Goal: Transaction & Acquisition: Purchase product/service

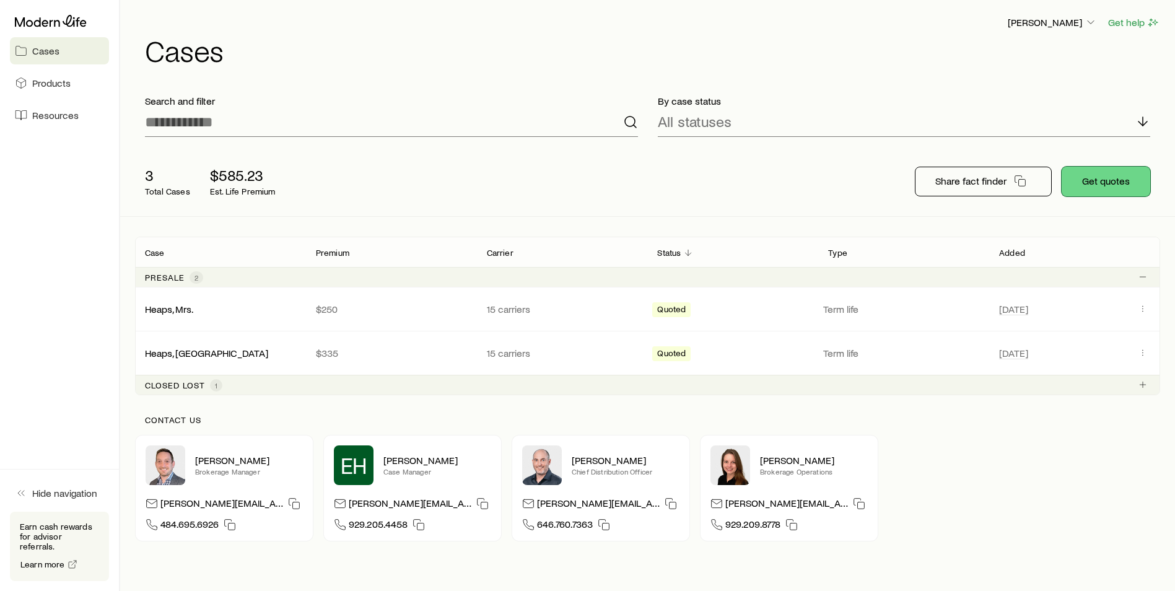
click at [1095, 170] on button "Get quotes" at bounding box center [1106, 182] width 89 height 30
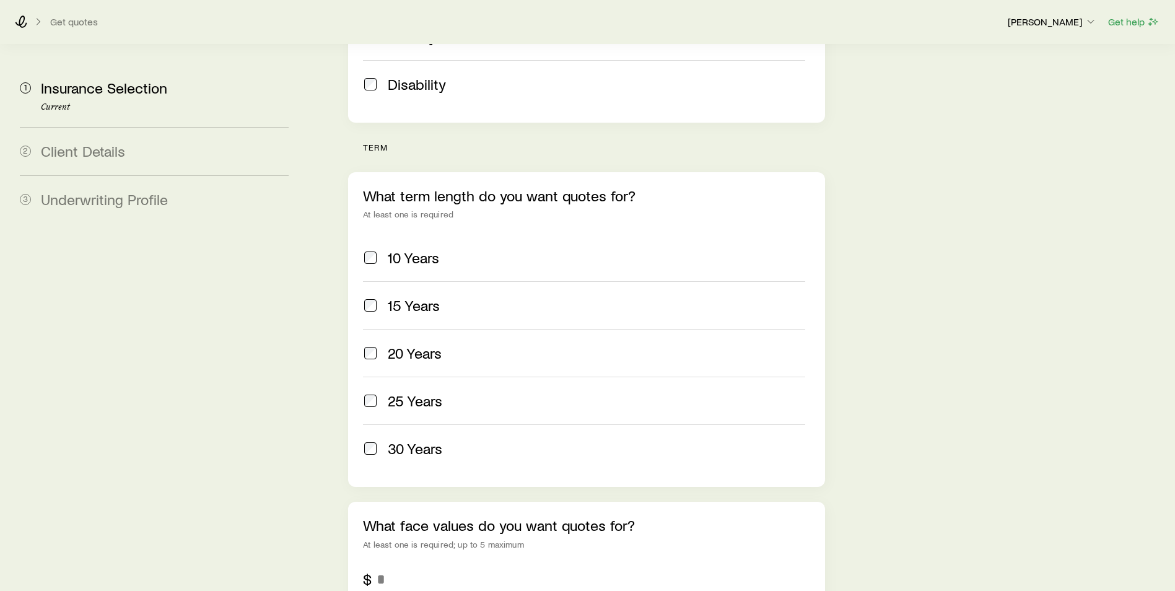
scroll to position [434, 0]
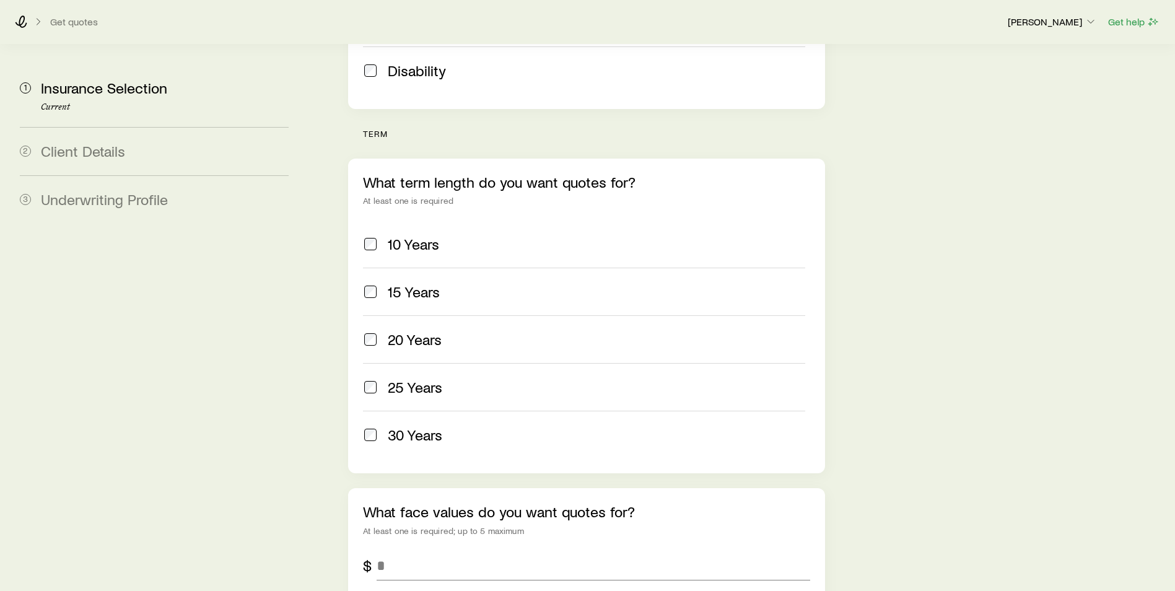
click at [377, 283] on span at bounding box center [370, 291] width 15 height 17
click at [374, 315] on label "20 Years" at bounding box center [584, 339] width 442 height 48
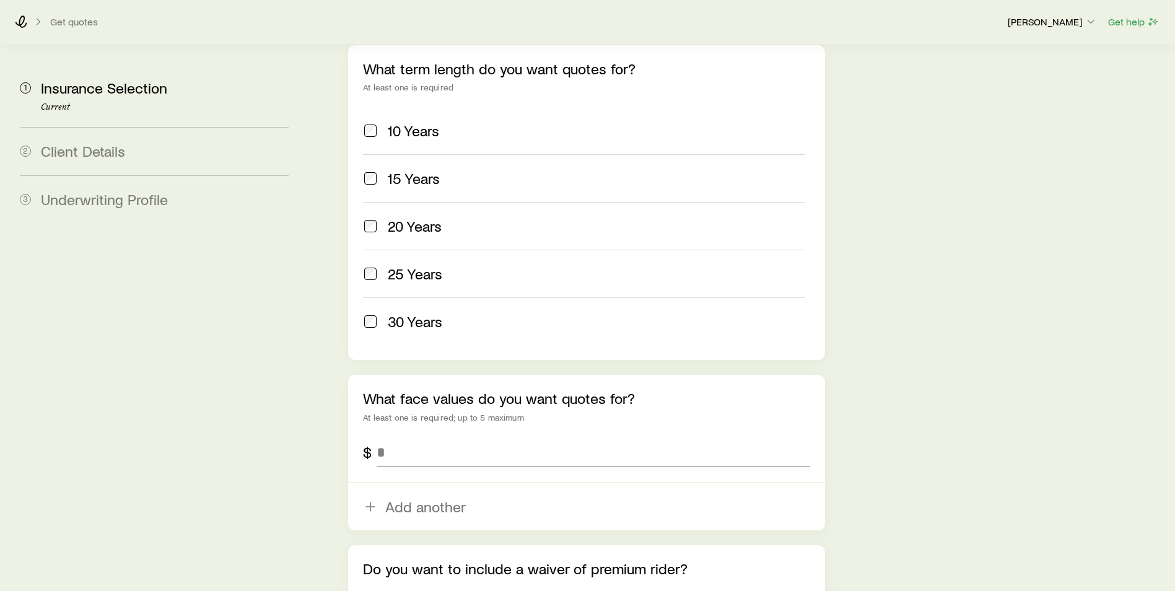
scroll to position [558, 0]
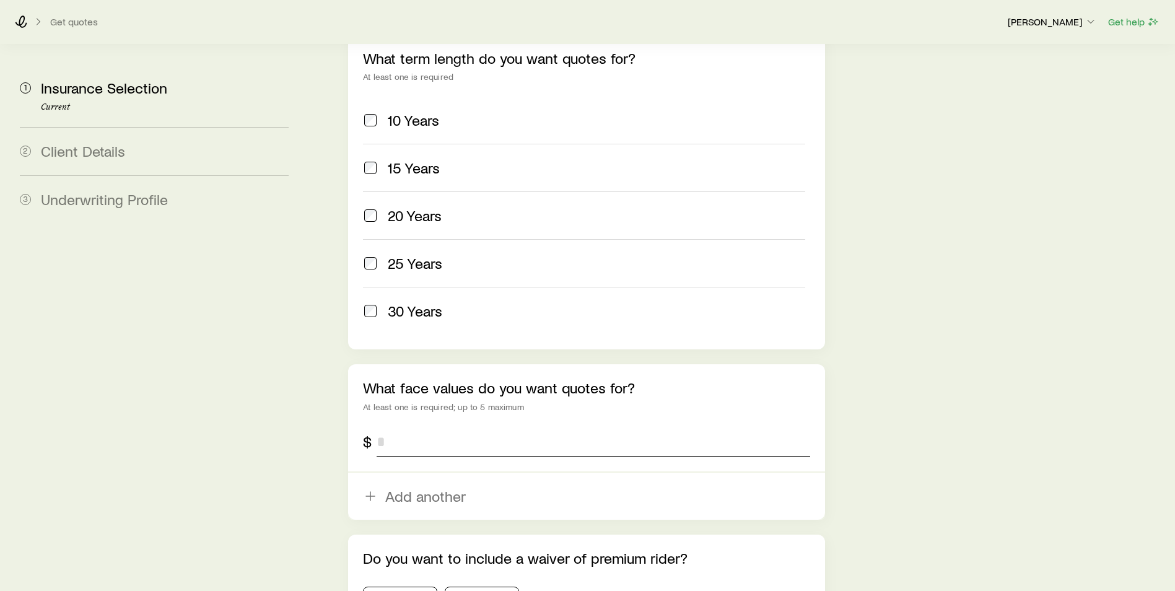
click at [445, 427] on input "tel" at bounding box center [594, 442] width 434 height 30
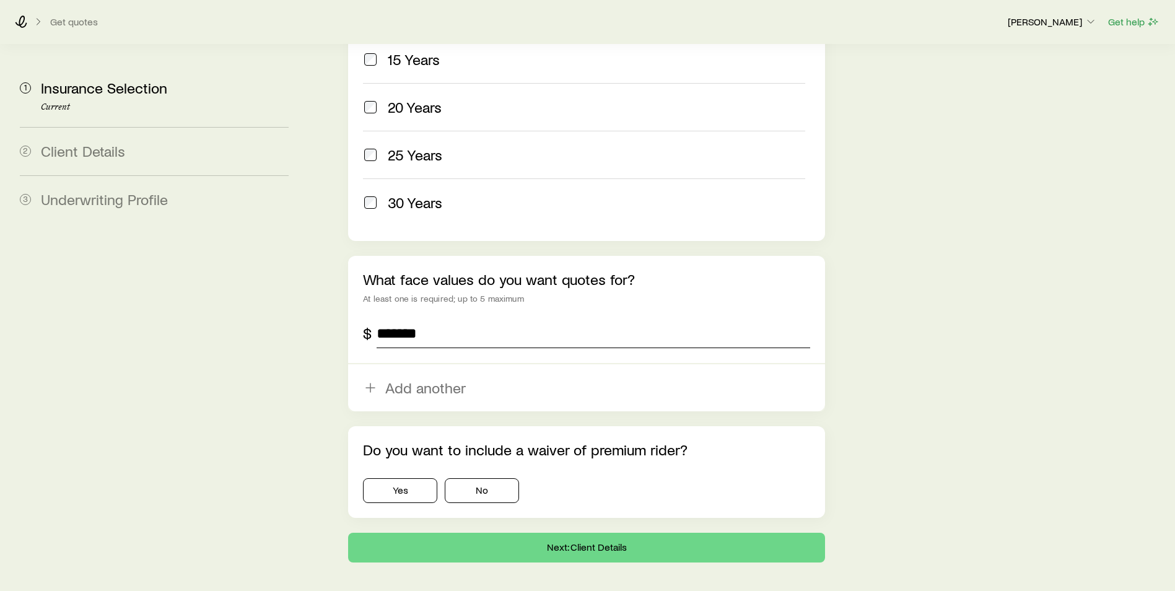
scroll to position [673, 0]
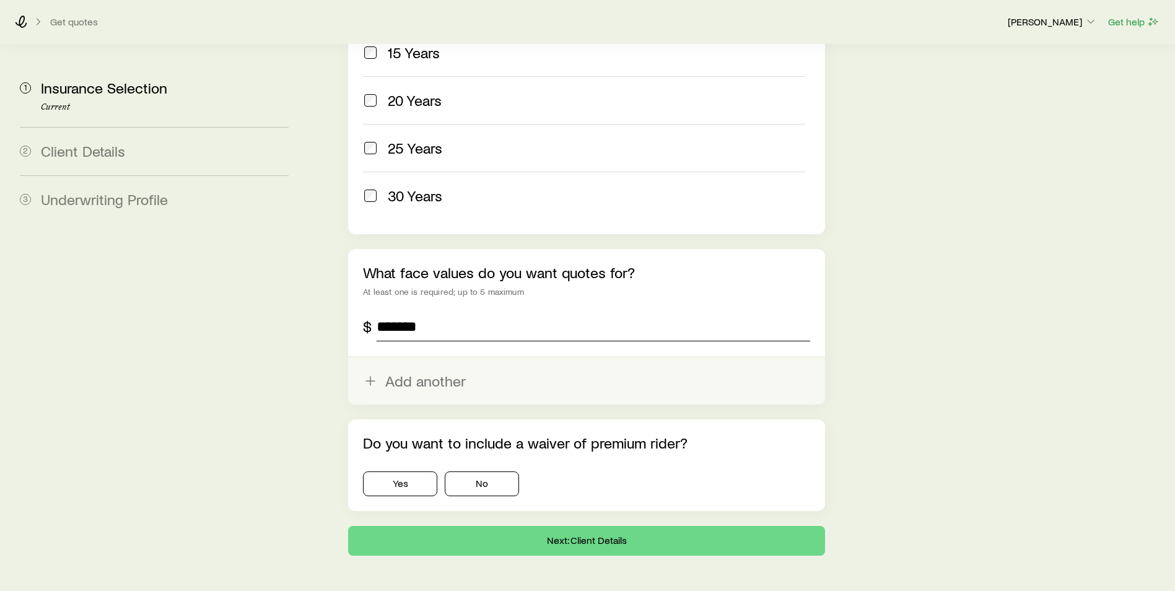
type input "*******"
click at [430, 357] on button "Add another" at bounding box center [586, 380] width 477 height 47
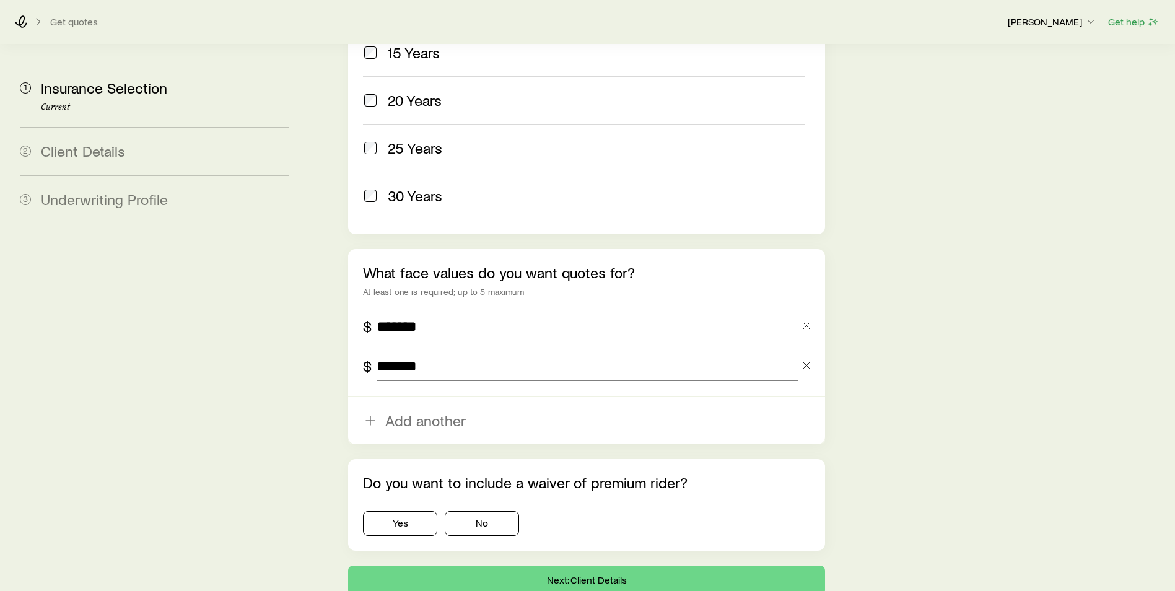
type input "*******"
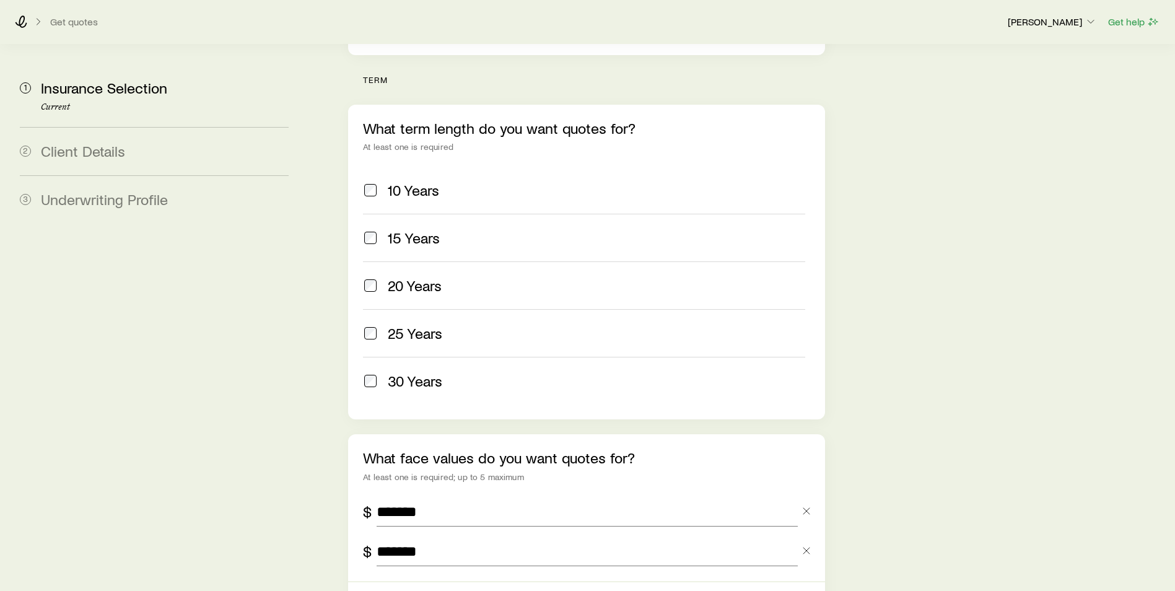
scroll to position [487, 0]
click at [370, 325] on span at bounding box center [370, 333] width 15 height 17
click at [365, 373] on span at bounding box center [370, 381] width 15 height 17
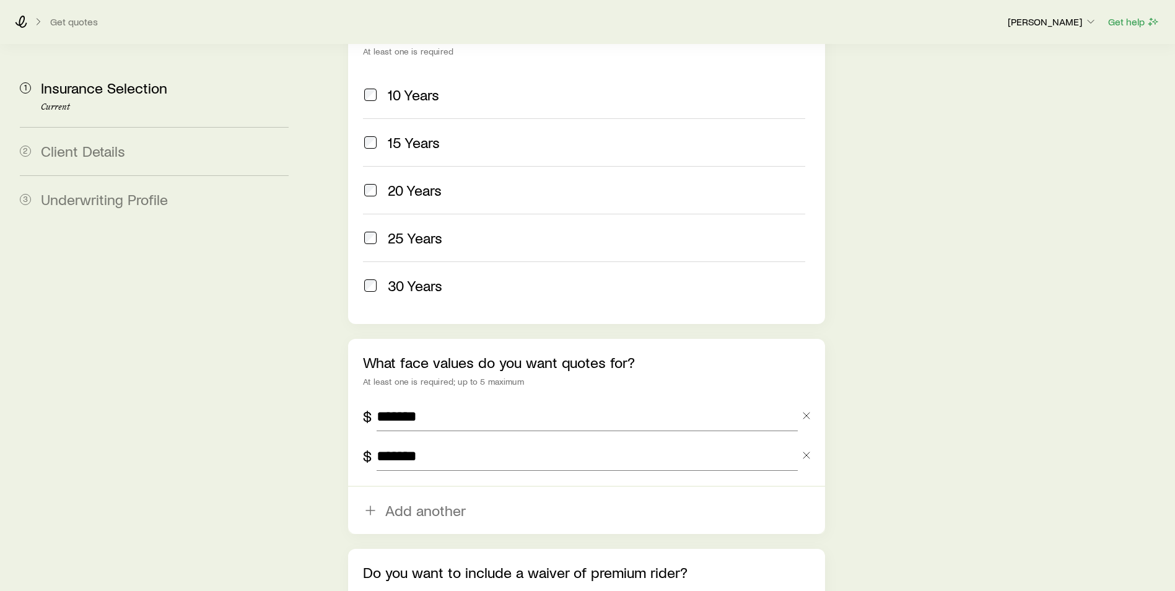
scroll to position [673, 0]
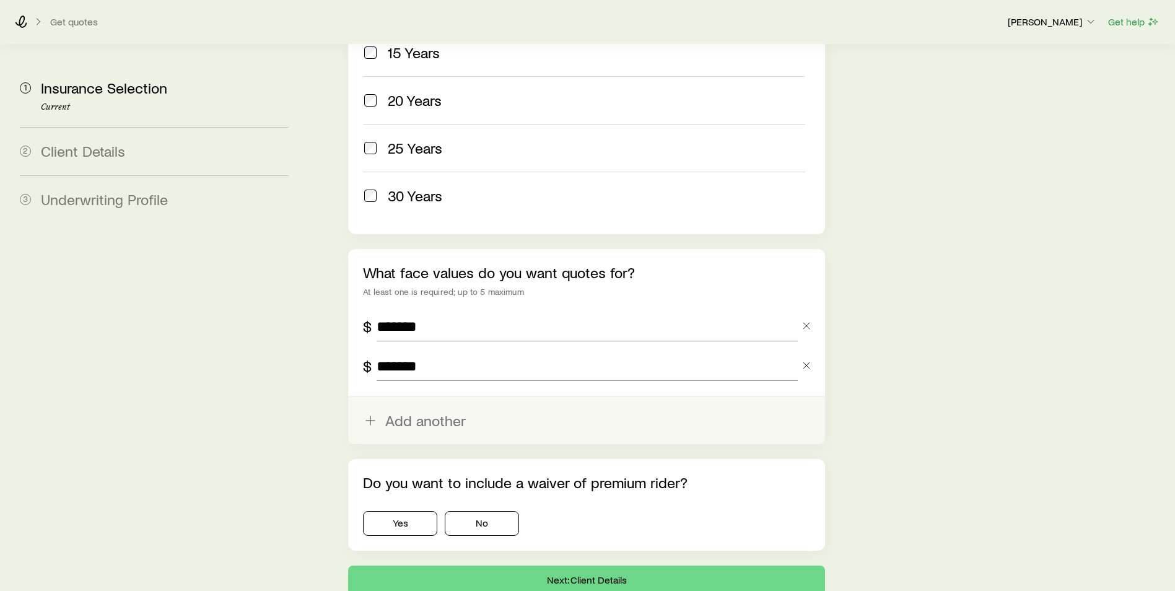
click at [431, 397] on button "Add another" at bounding box center [586, 420] width 477 height 47
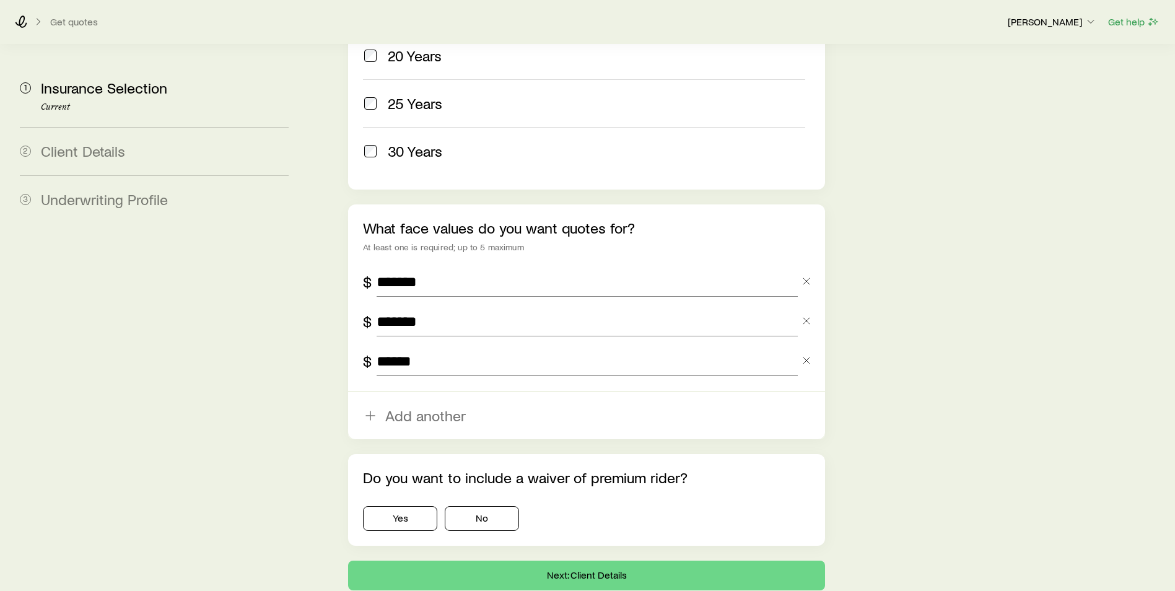
scroll to position [735, 0]
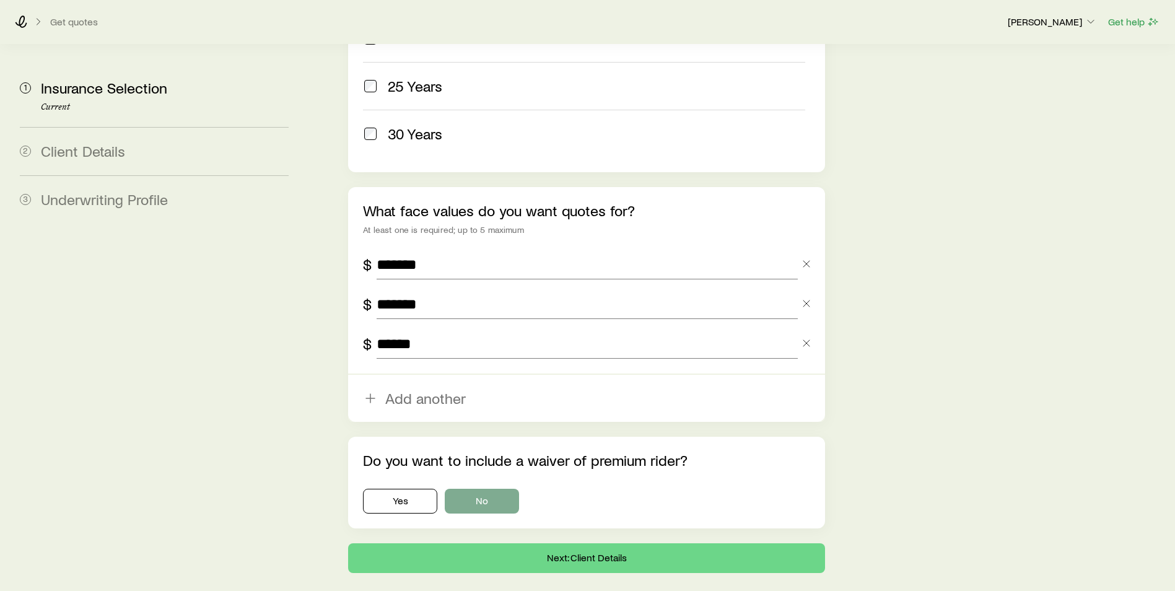
type input "******"
click at [476, 489] on button "No" at bounding box center [482, 501] width 74 height 25
click at [503, 543] on button "Next: Client Details" at bounding box center [586, 558] width 477 height 30
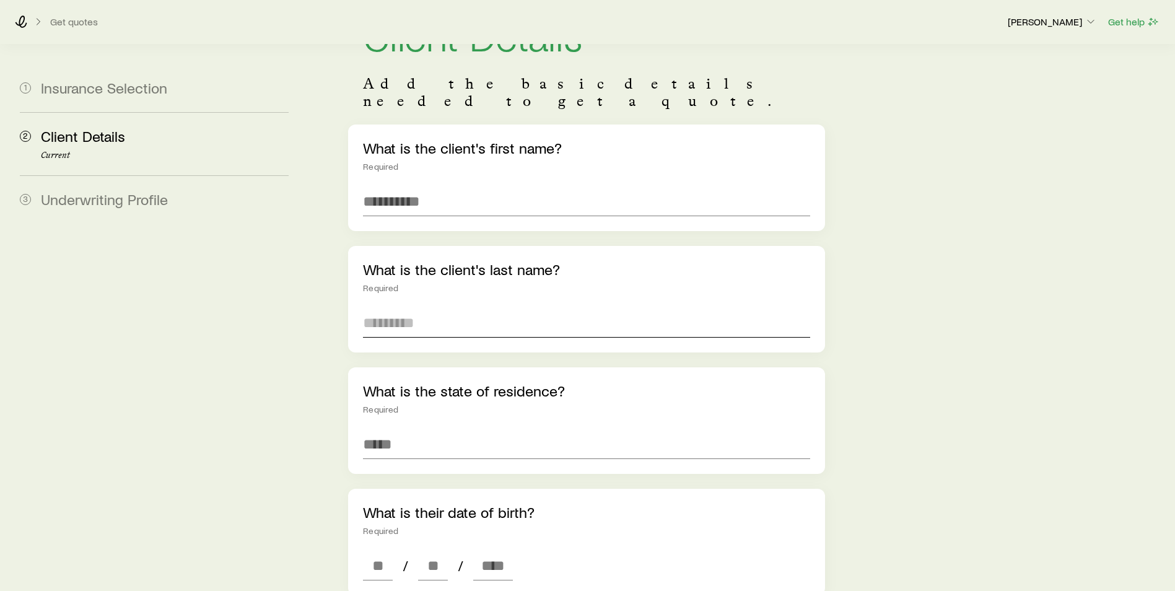
scroll to position [62, 0]
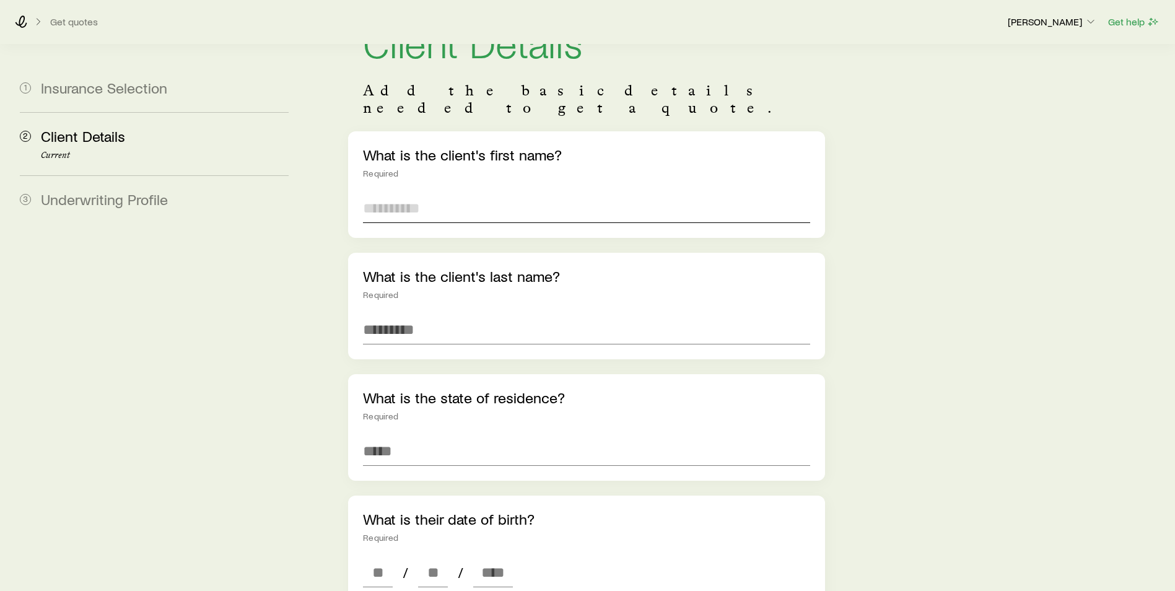
click at [404, 193] on input "text" at bounding box center [586, 208] width 447 height 30
paste input "******"
type input "******"
click at [403, 315] on input "text" at bounding box center [586, 330] width 447 height 30
paste input "*********"
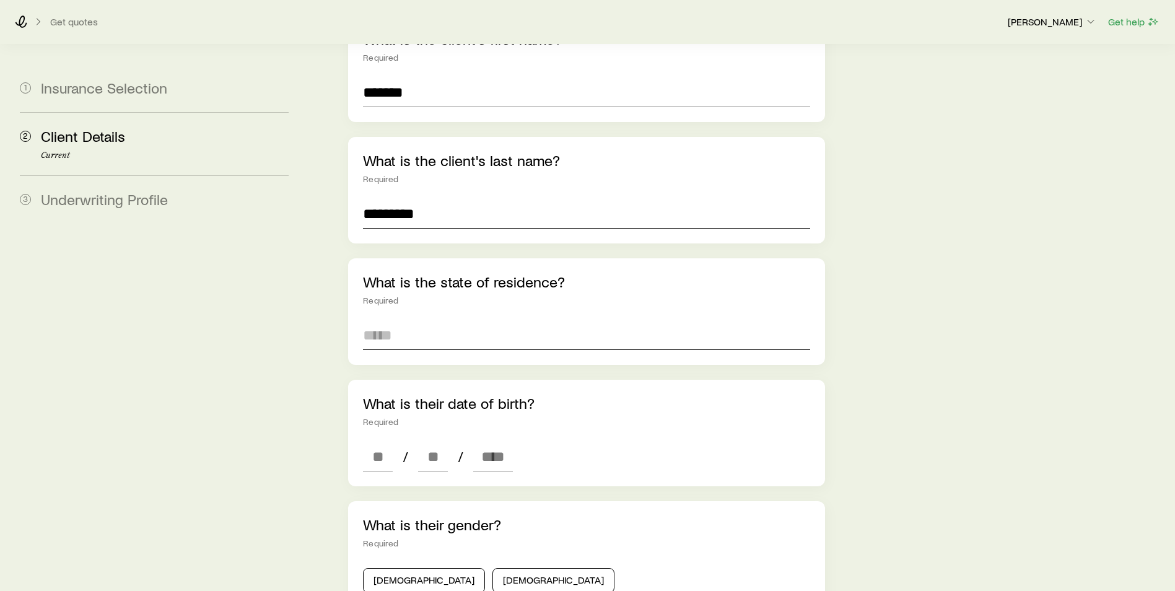
scroll to position [186, 0]
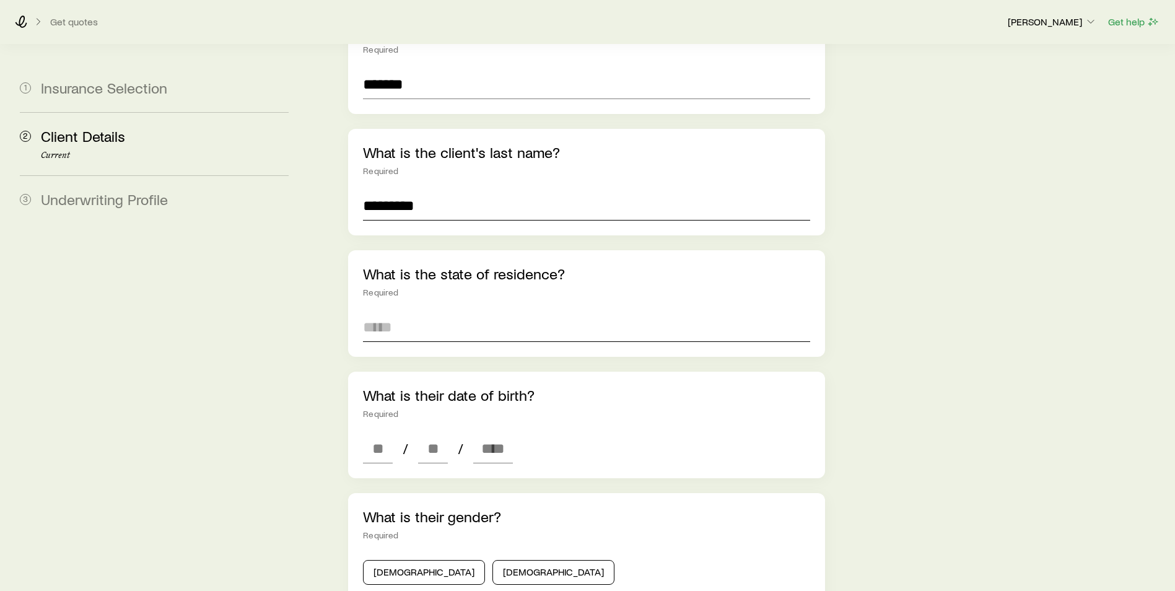
type input "*********"
click at [446, 313] on input at bounding box center [586, 327] width 447 height 30
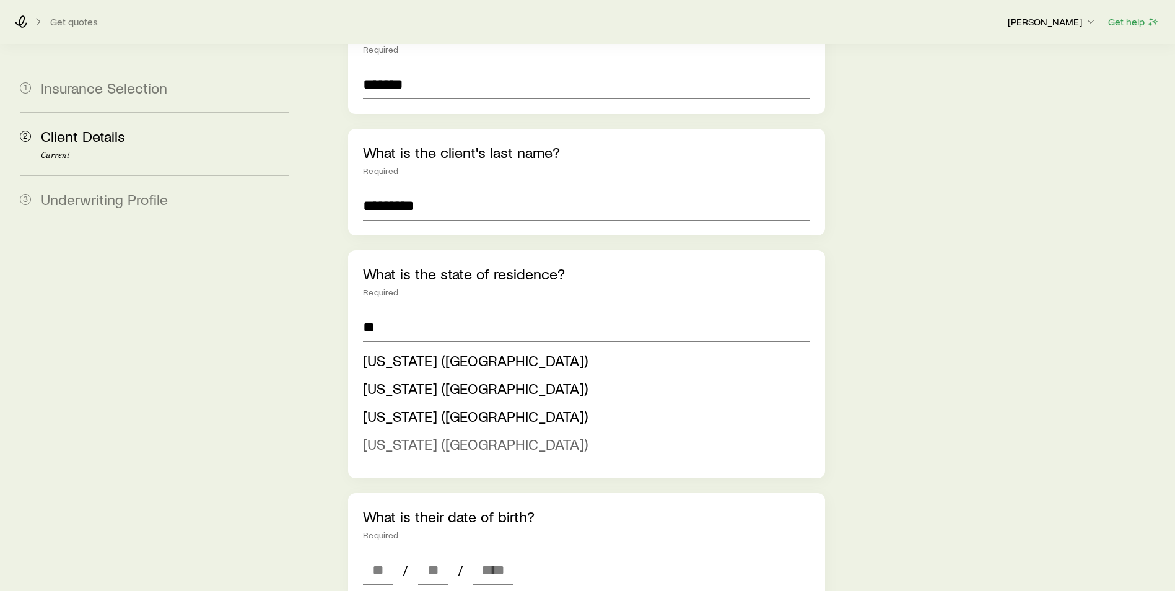
click at [375, 435] on span "[US_STATE] ([GEOGRAPHIC_DATA])" at bounding box center [475, 444] width 225 height 18
type input "*********"
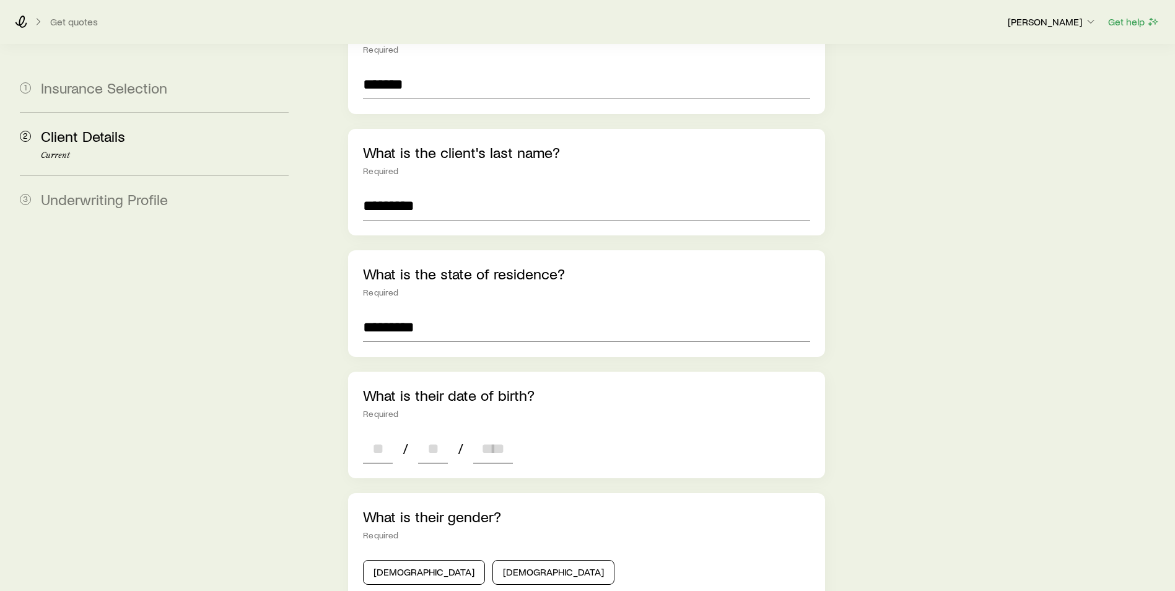
click at [374, 440] on input at bounding box center [378, 449] width 30 height 30
type input "**"
type input "****"
type input "*"
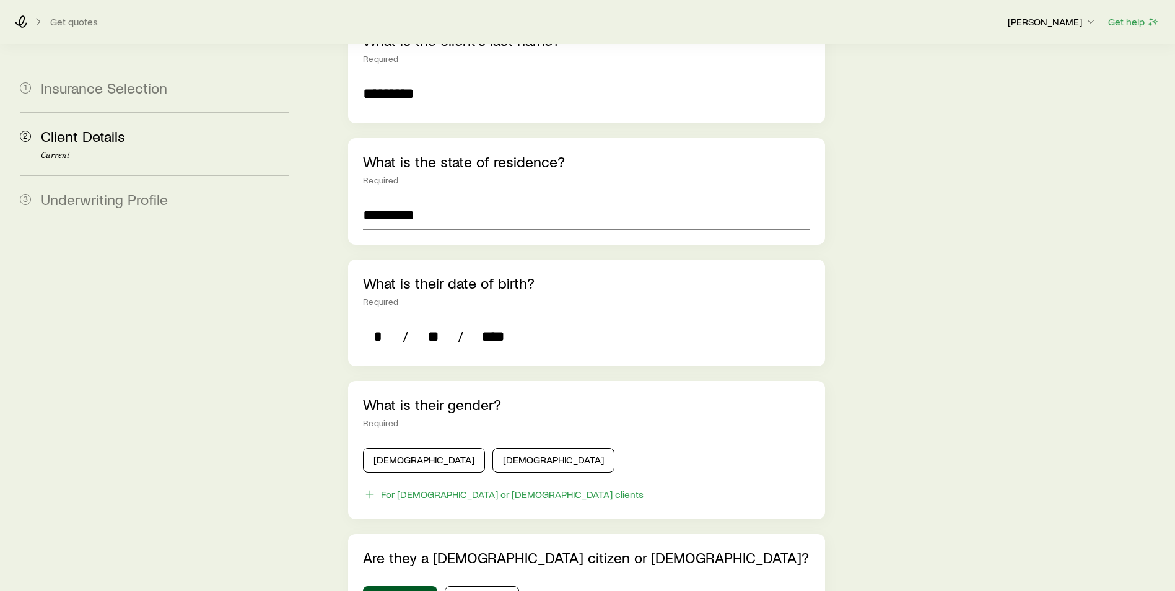
scroll to position [310, 0]
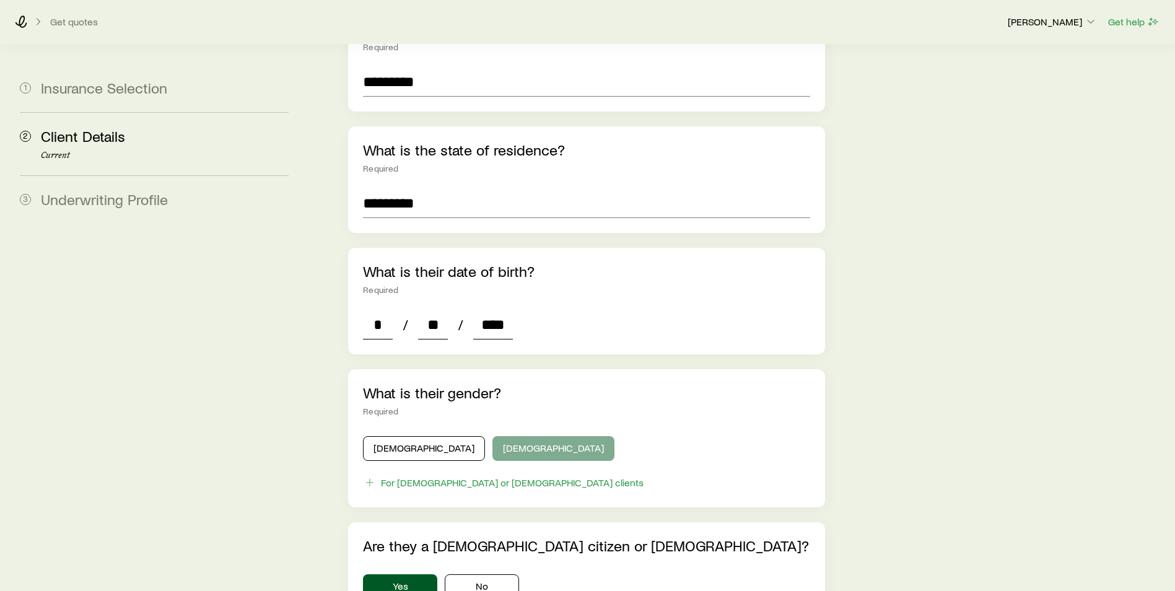
type input "****"
click at [492, 436] on button "[DEMOGRAPHIC_DATA]" at bounding box center [553, 448] width 122 height 25
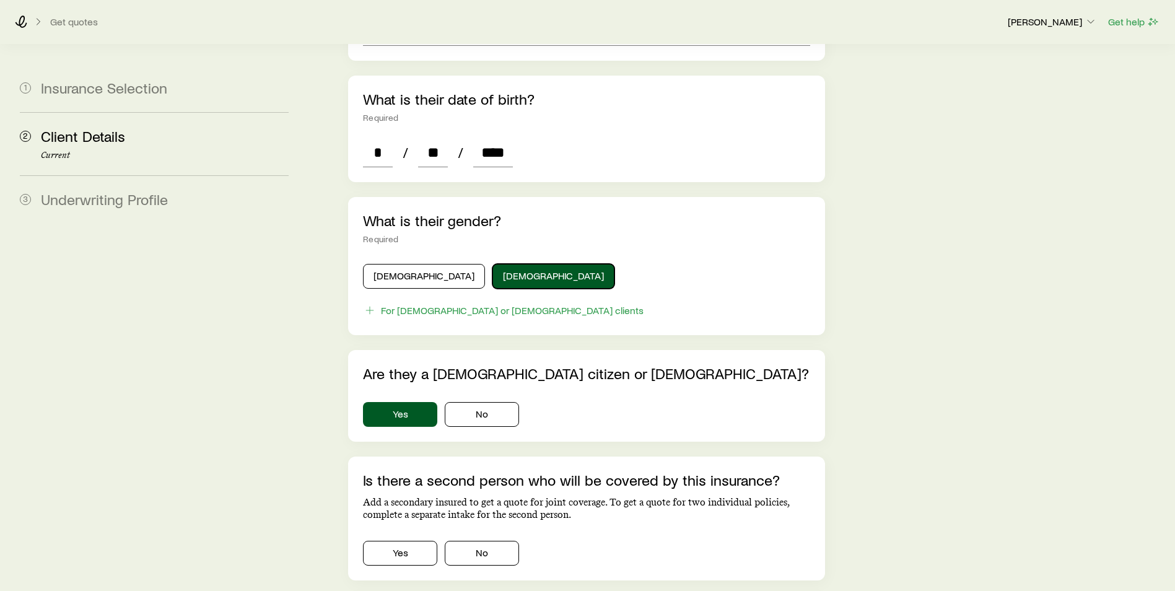
scroll to position [496, 0]
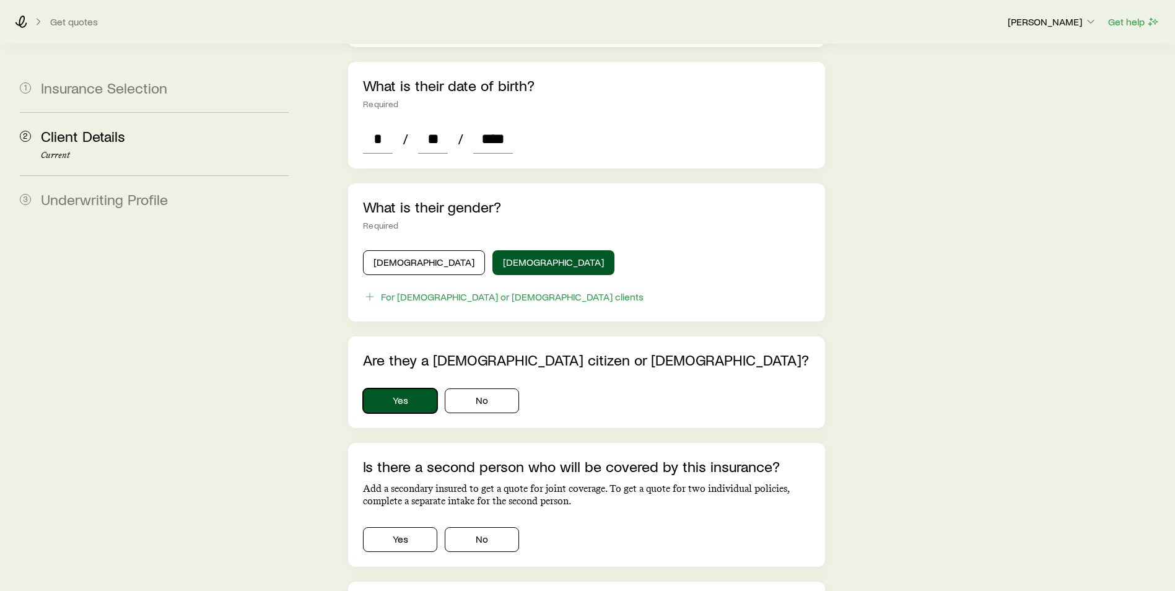
click at [416, 390] on button "Yes" at bounding box center [400, 400] width 74 height 25
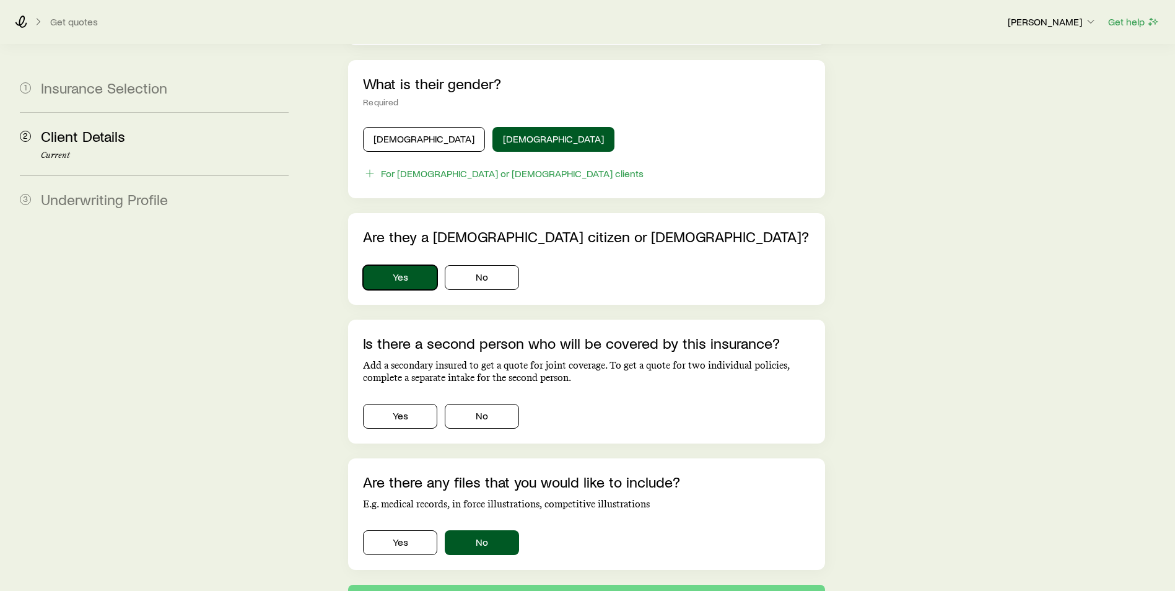
scroll to position [619, 0]
click at [466, 403] on button "No" at bounding box center [482, 415] width 74 height 25
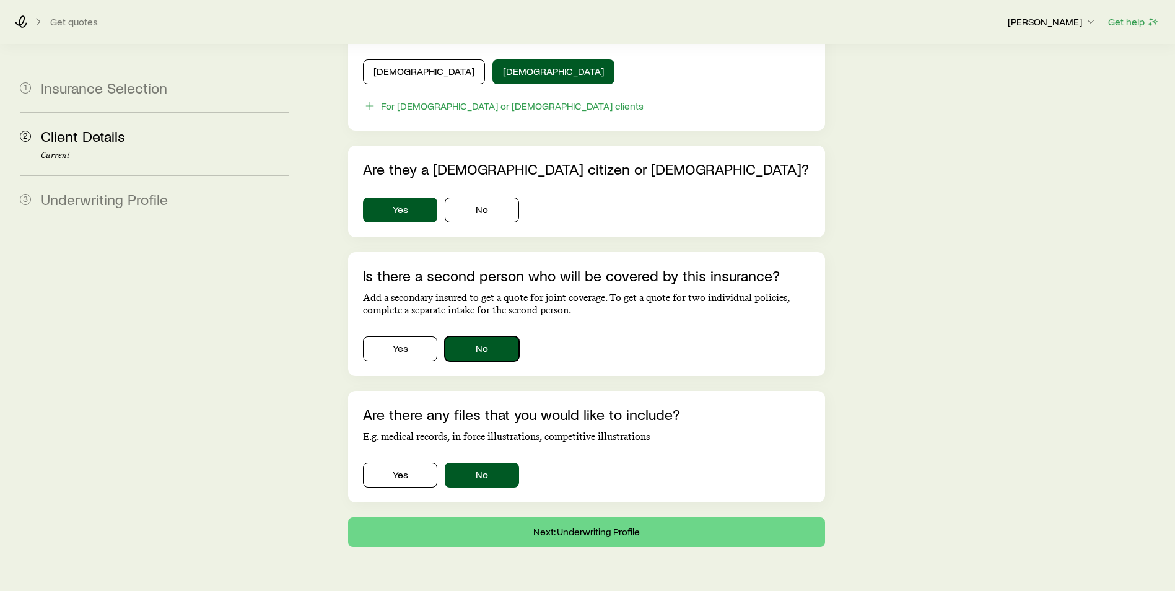
scroll to position [695, 0]
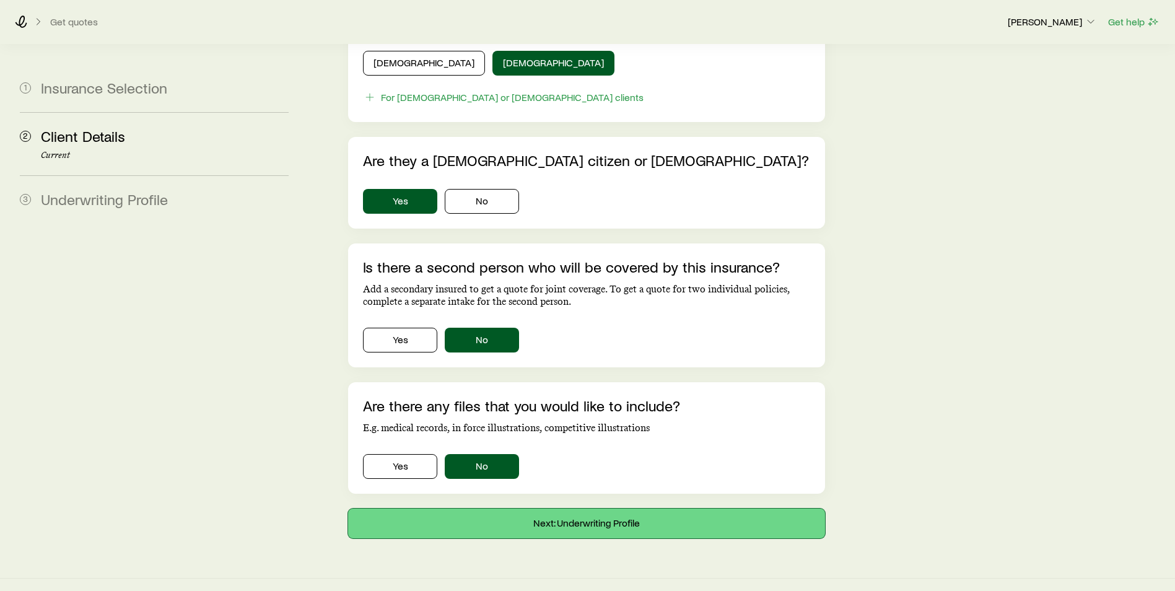
click at [430, 509] on button "Next: Underwriting Profile" at bounding box center [586, 524] width 477 height 30
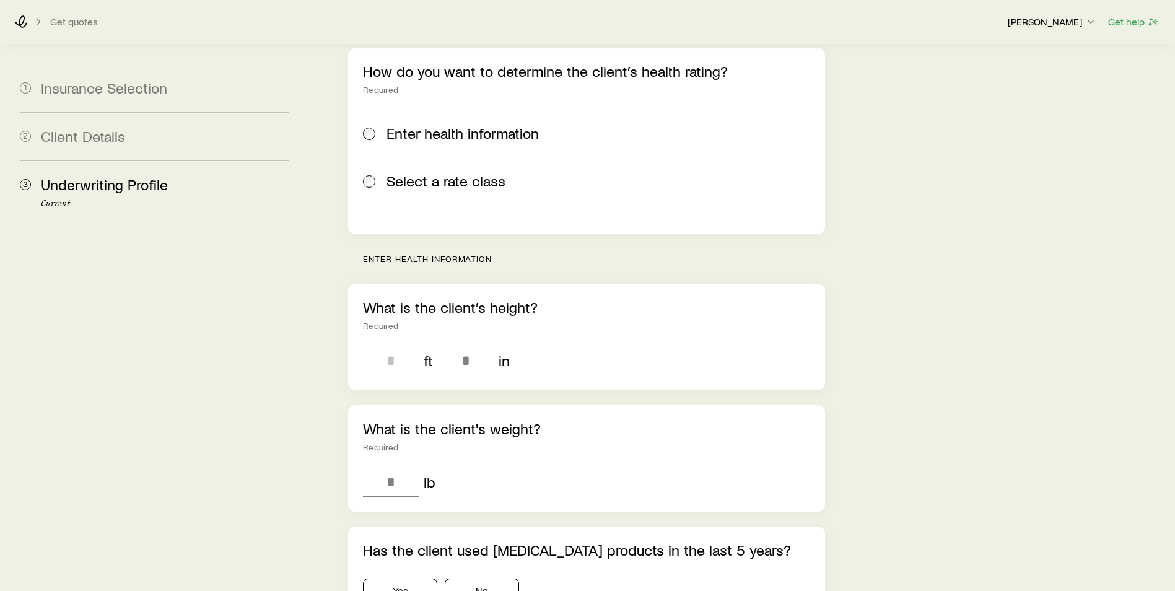
scroll to position [186, 0]
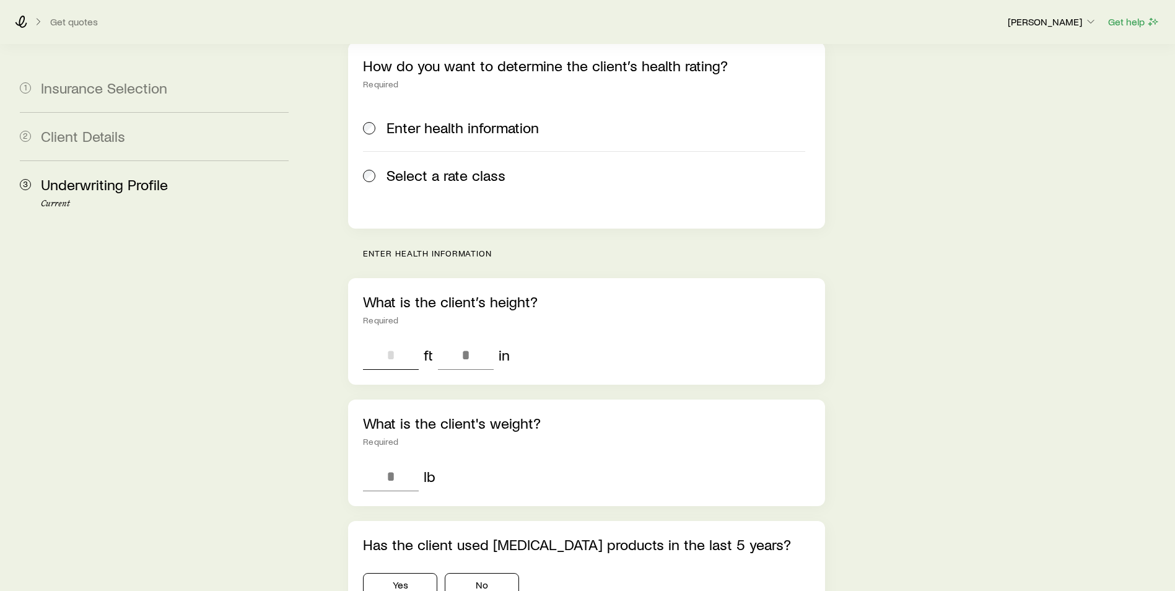
click at [401, 340] on input "tel" at bounding box center [391, 355] width 56 height 30
type input "*"
click at [469, 340] on input "tel" at bounding box center [466, 355] width 56 height 30
type input "*"
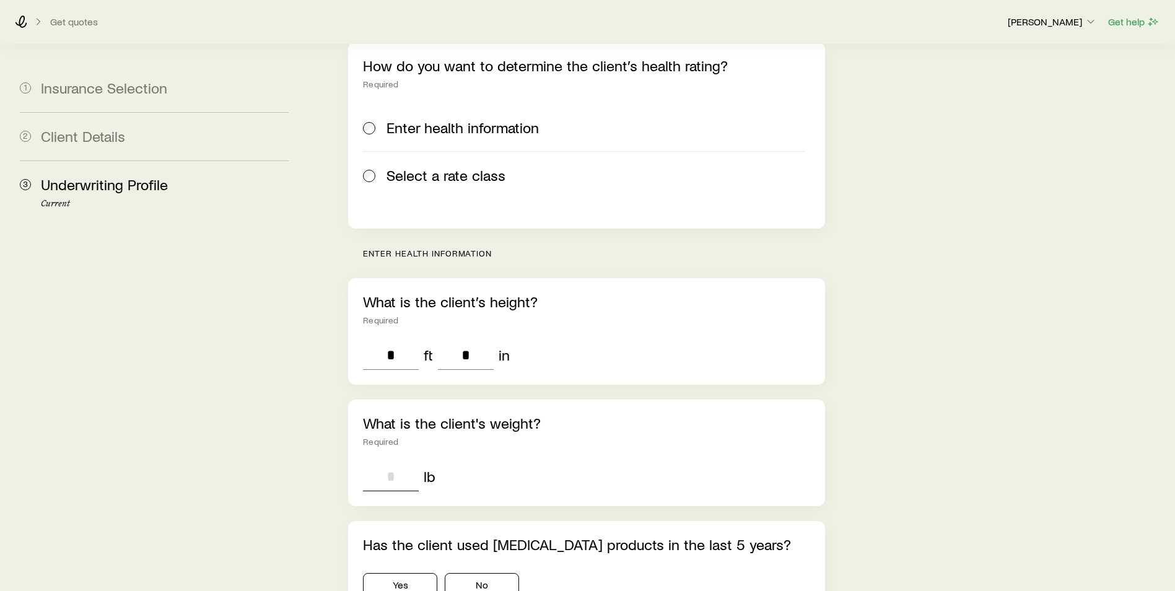
click at [384, 461] on input "tel" at bounding box center [391, 476] width 56 height 30
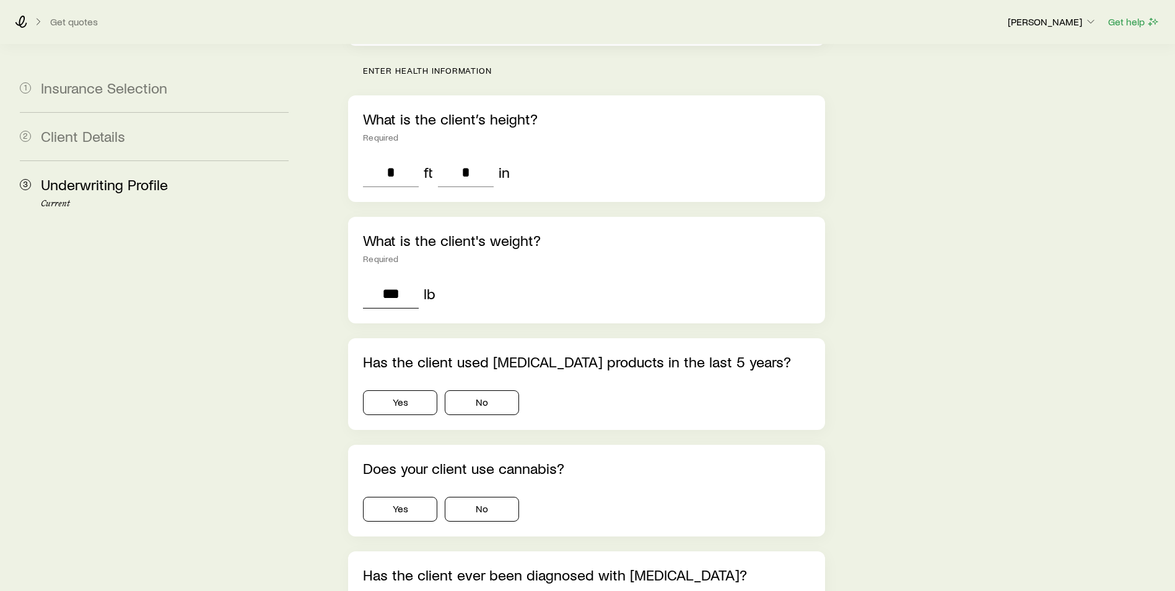
scroll to position [372, 0]
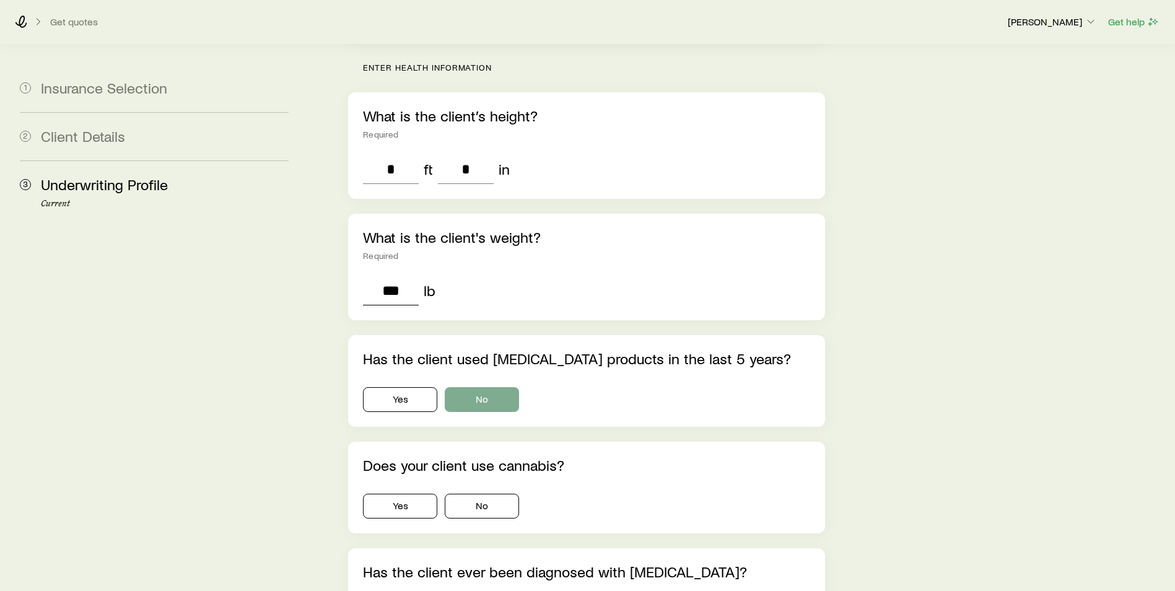
type input "***"
click at [501, 387] on button "No" at bounding box center [482, 399] width 74 height 25
click at [477, 494] on button "No" at bounding box center [482, 506] width 74 height 25
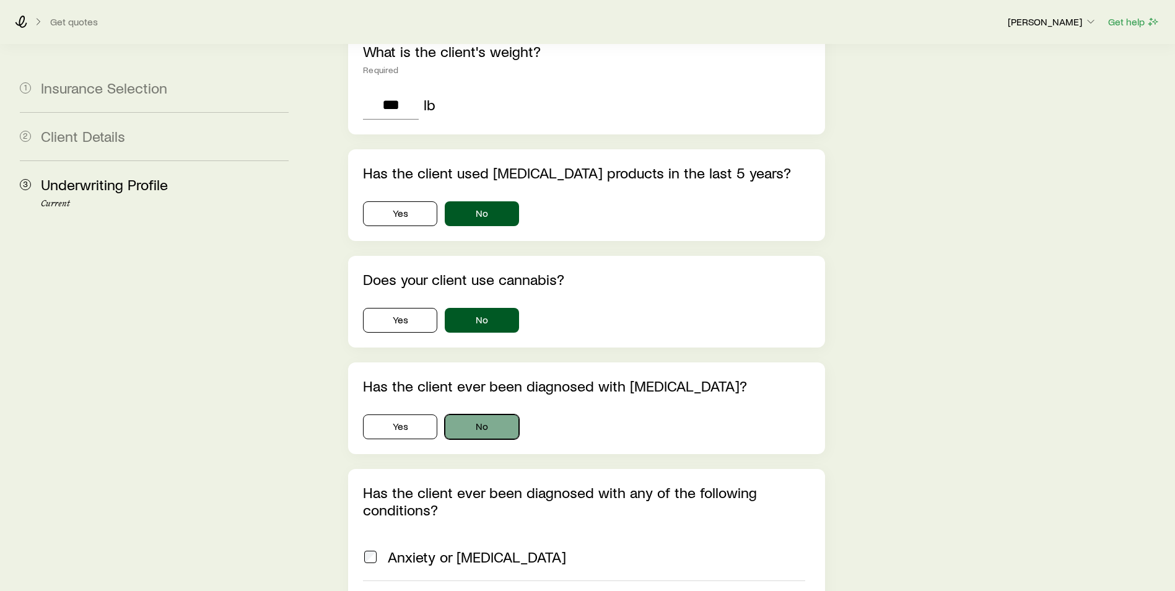
click at [489, 414] on button "No" at bounding box center [482, 426] width 74 height 25
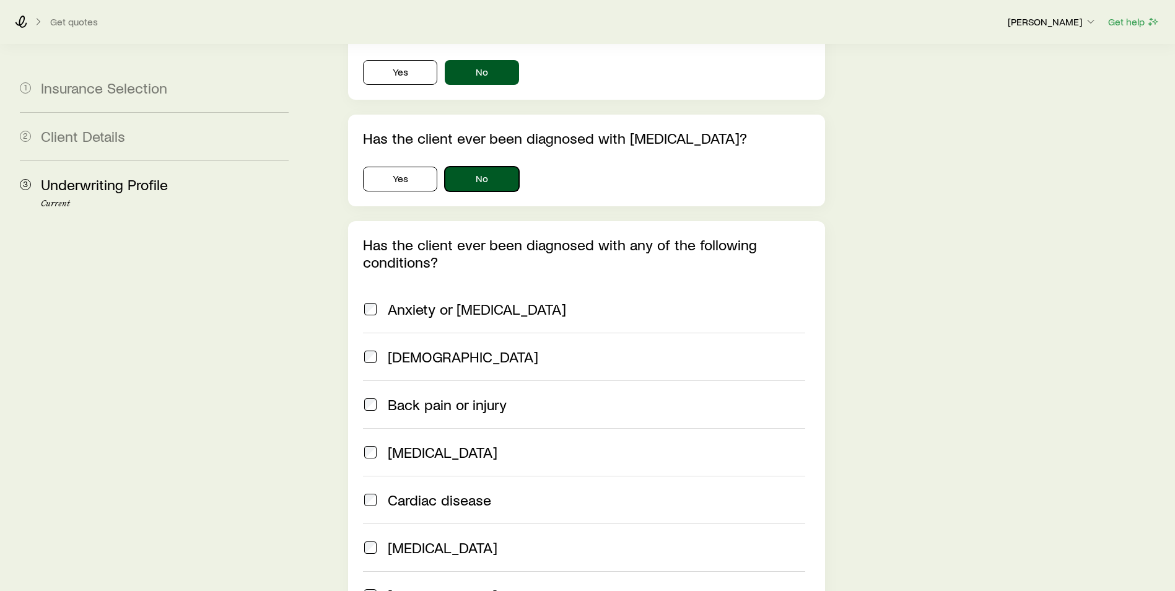
scroll to position [1053, 0]
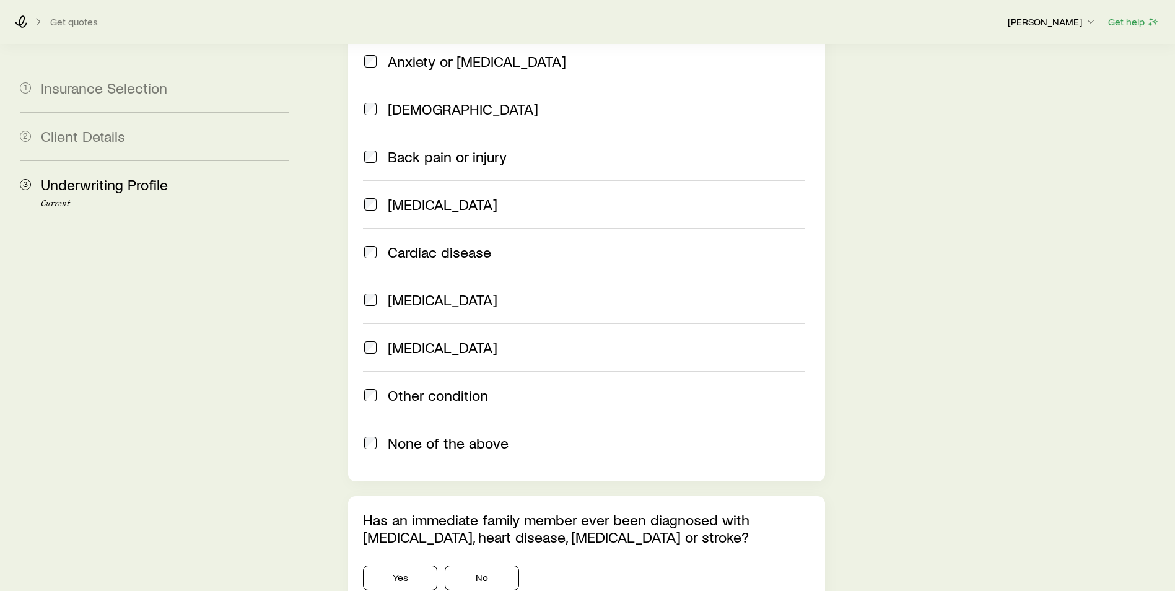
click at [380, 434] on div "None of the above" at bounding box center [584, 442] width 442 height 17
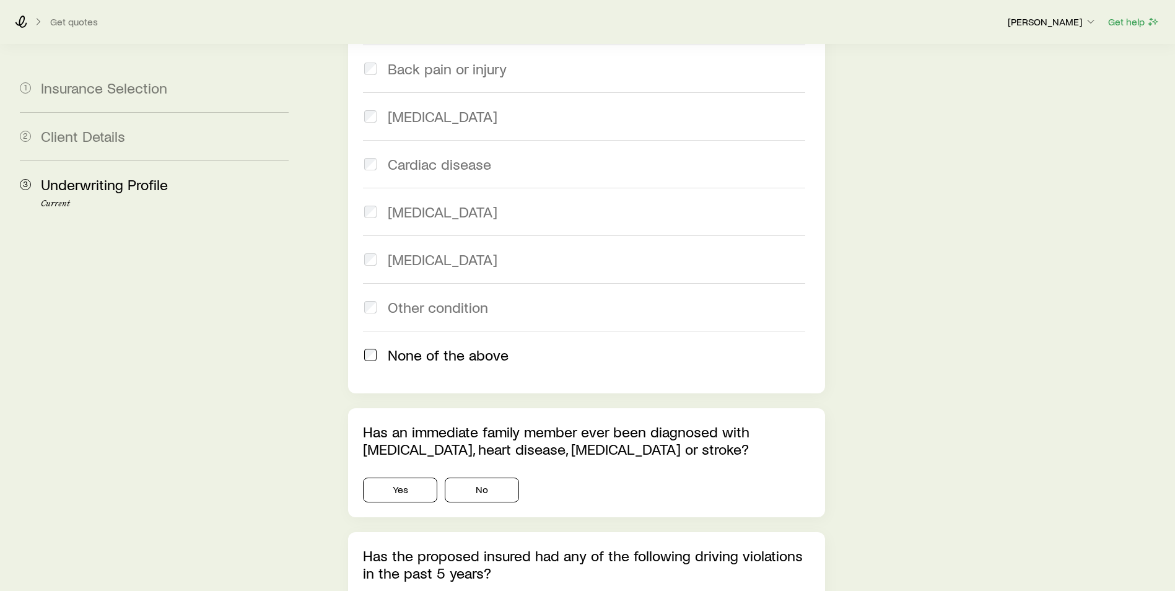
scroll to position [1177, 0]
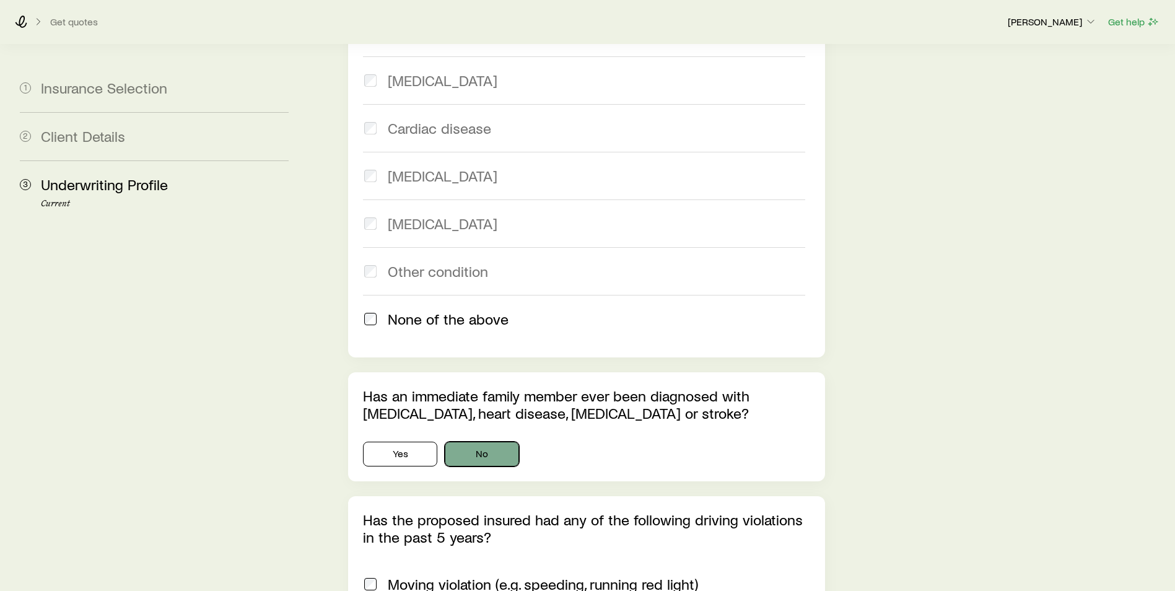
click at [475, 442] on button "No" at bounding box center [482, 454] width 74 height 25
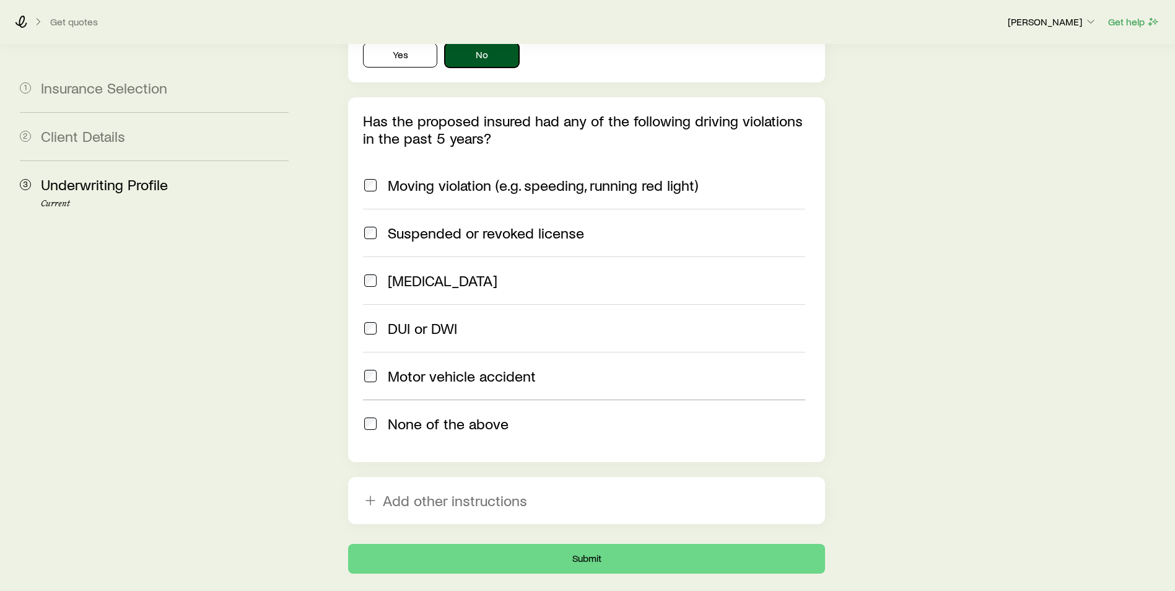
scroll to position [1611, 0]
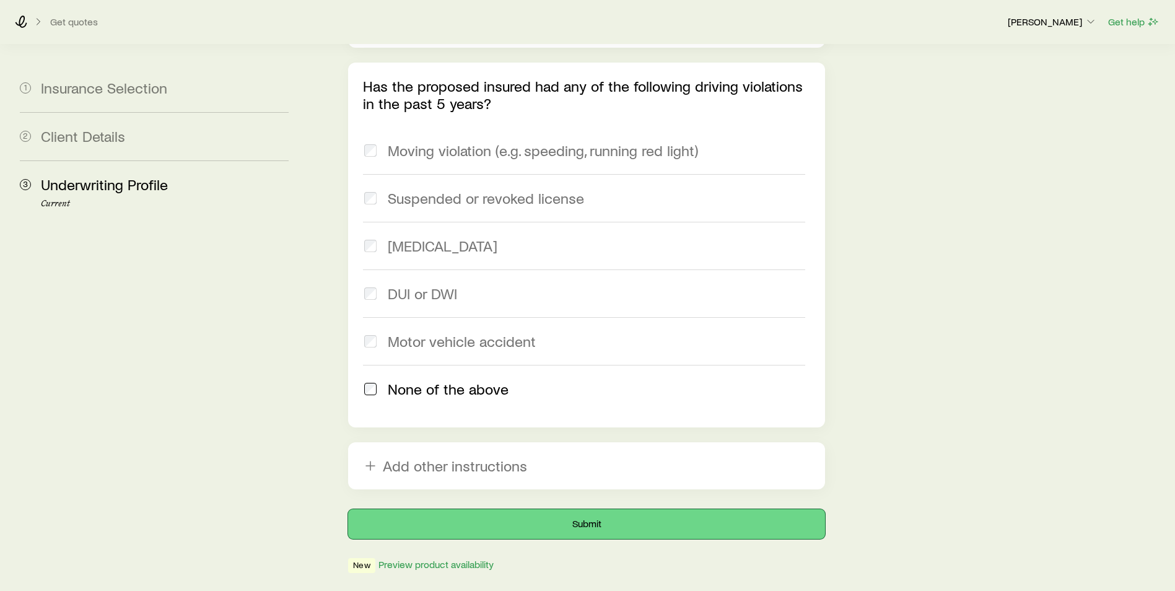
click at [427, 509] on button "Submit" at bounding box center [586, 524] width 477 height 30
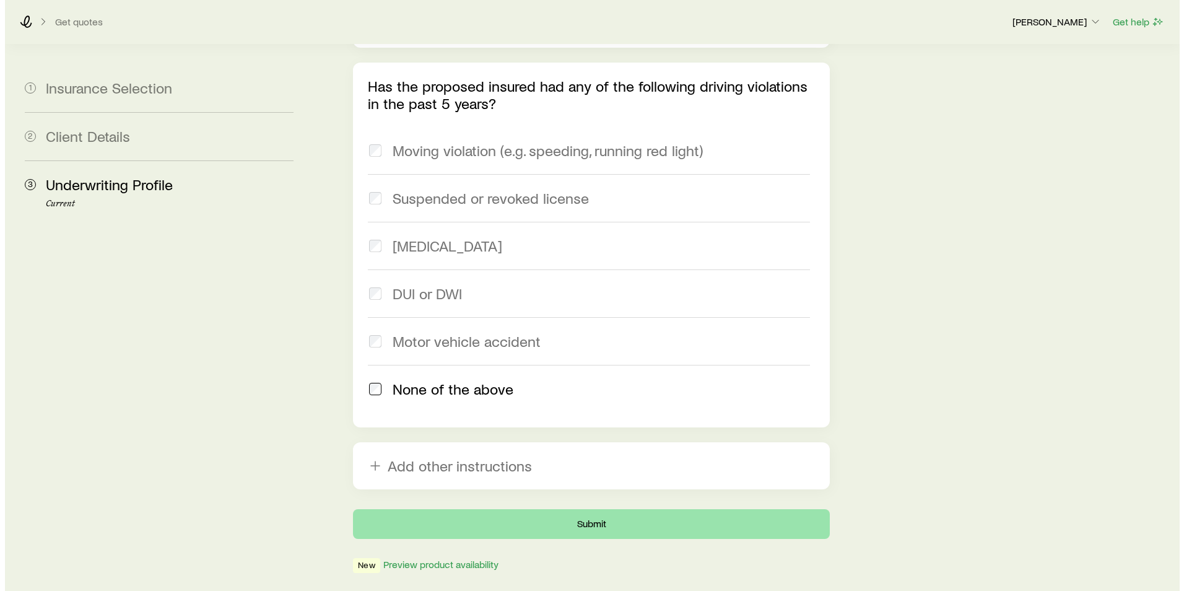
scroll to position [0, 0]
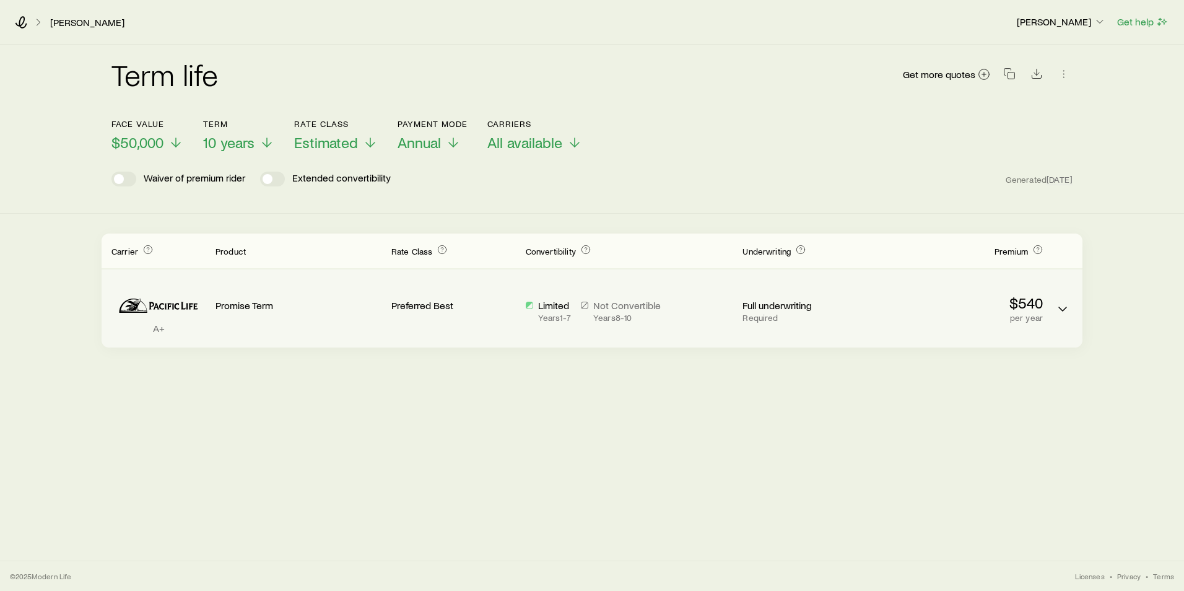
click at [558, 320] on p "Years 1 - 7" at bounding box center [554, 318] width 33 height 10
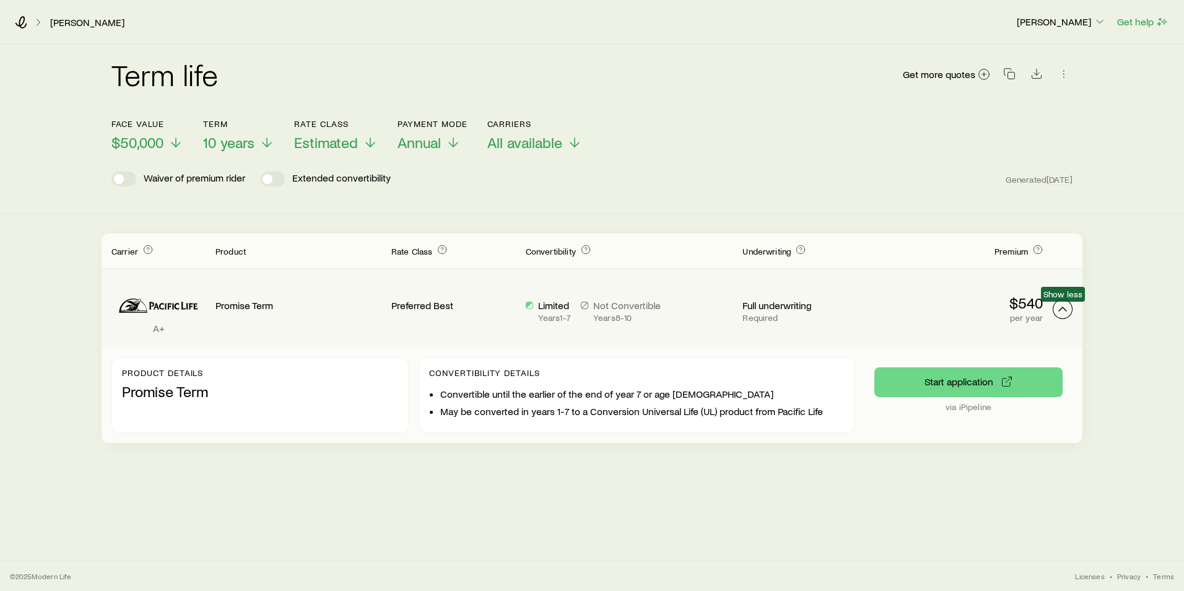
click at [1056, 310] on icon "Term quotes" at bounding box center [1063, 309] width 15 height 15
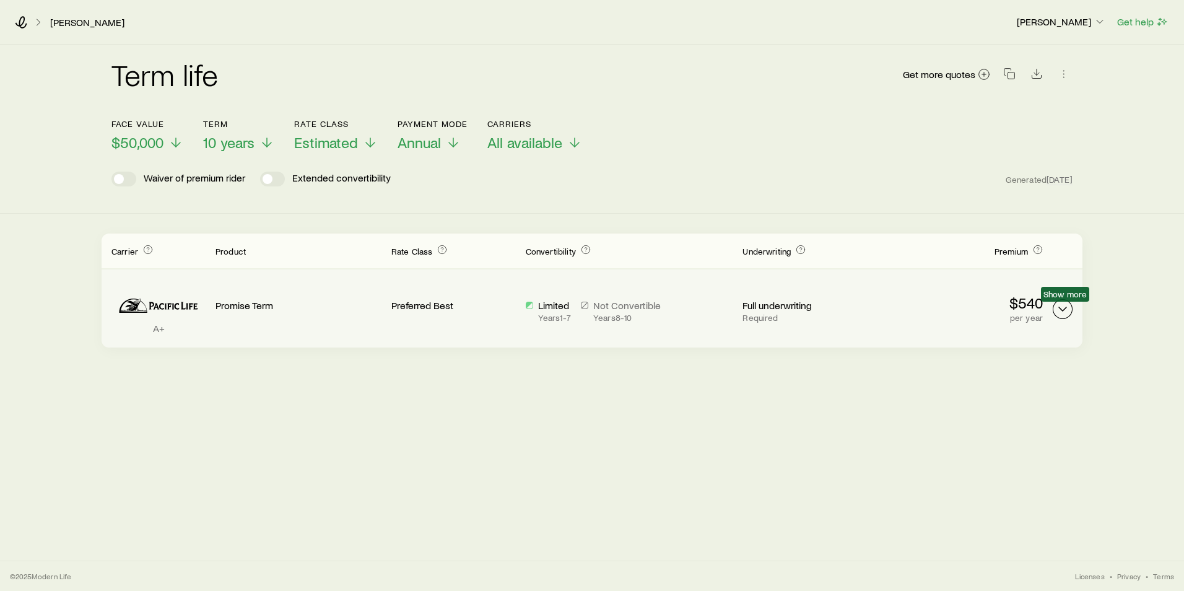
click at [1056, 310] on icon "Term quotes" at bounding box center [1063, 309] width 15 height 15
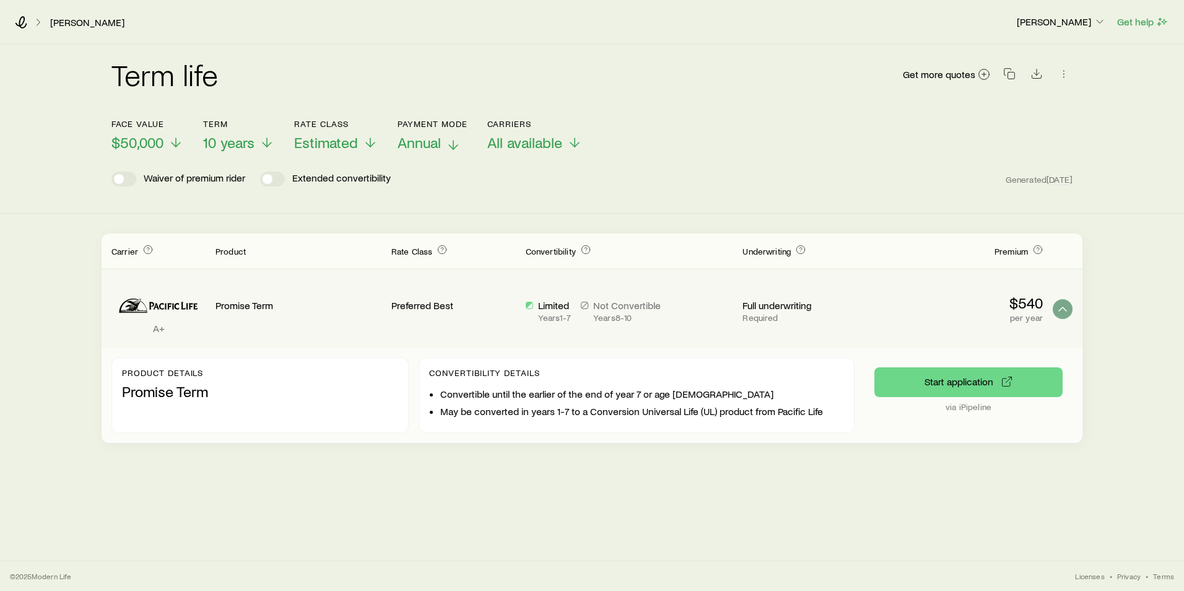
click at [418, 146] on span "Annual" at bounding box center [419, 142] width 43 height 17
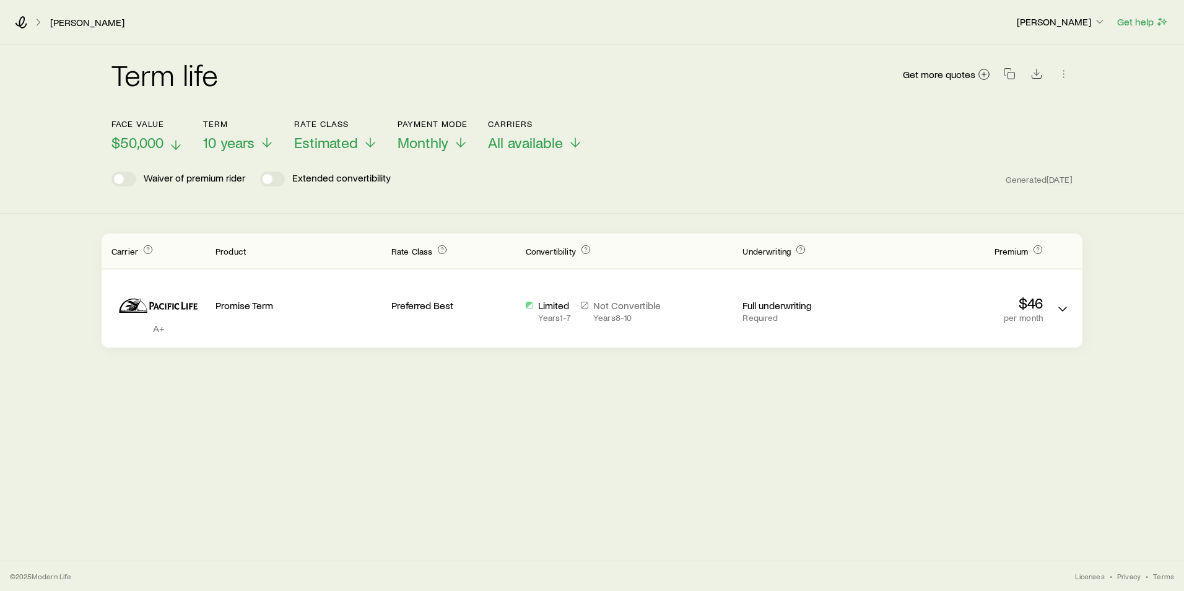
click at [159, 140] on span "$50,000" at bounding box center [138, 142] width 52 height 17
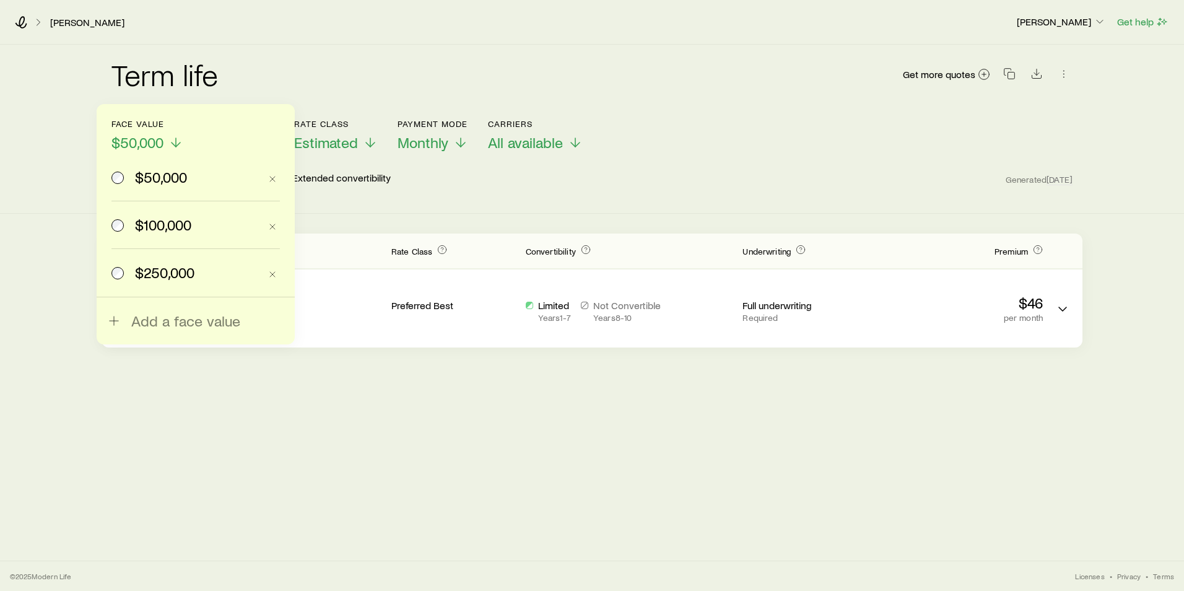
click at [129, 243] on label "$100,000" at bounding box center [186, 224] width 149 height 47
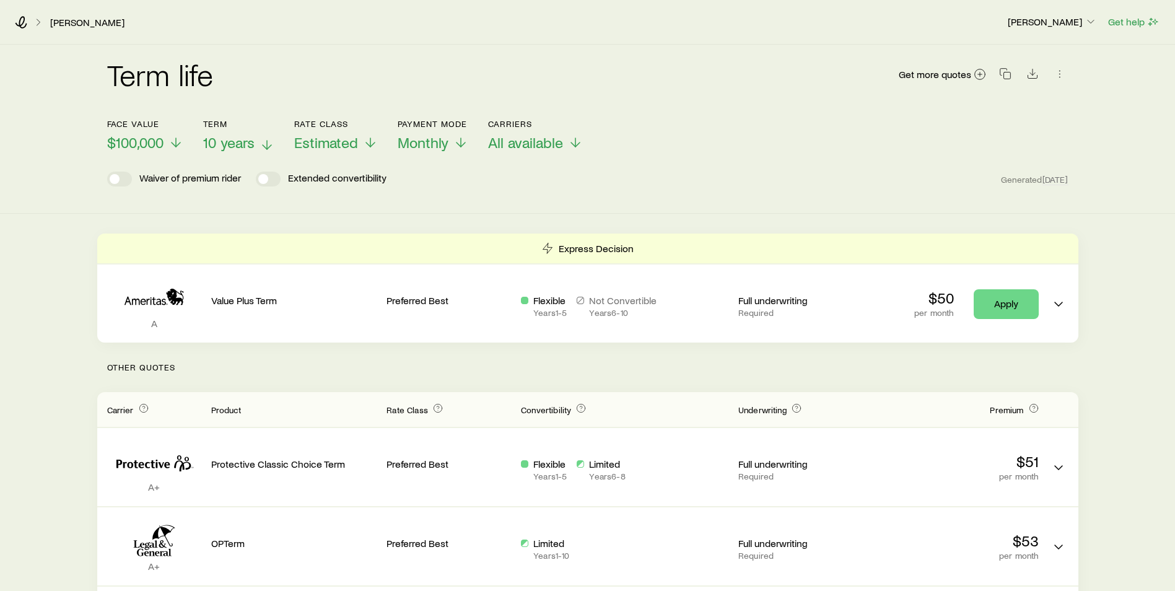
click at [219, 149] on span "10 years" at bounding box center [228, 142] width 51 height 17
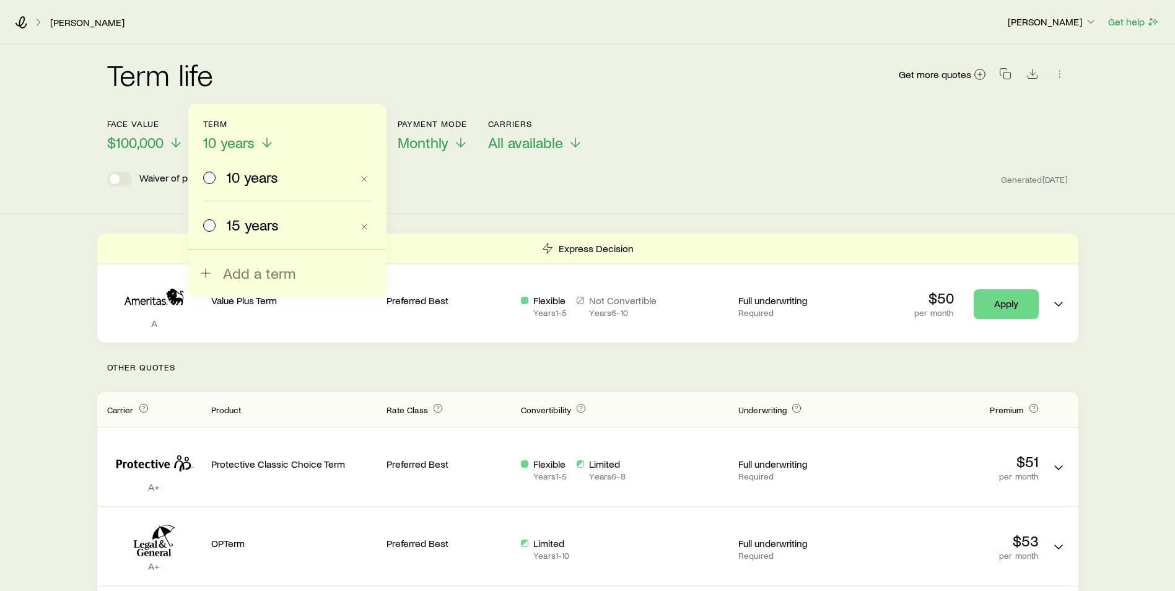
click at [227, 214] on label "15 years" at bounding box center [277, 224] width 149 height 47
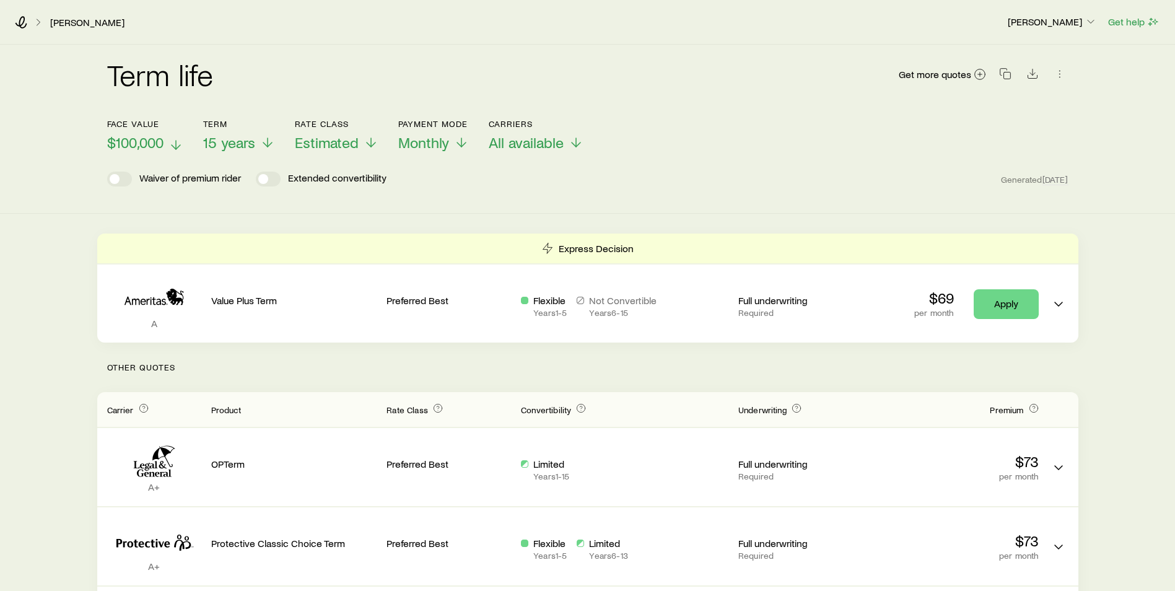
click at [154, 147] on span "$100,000" at bounding box center [135, 142] width 56 height 17
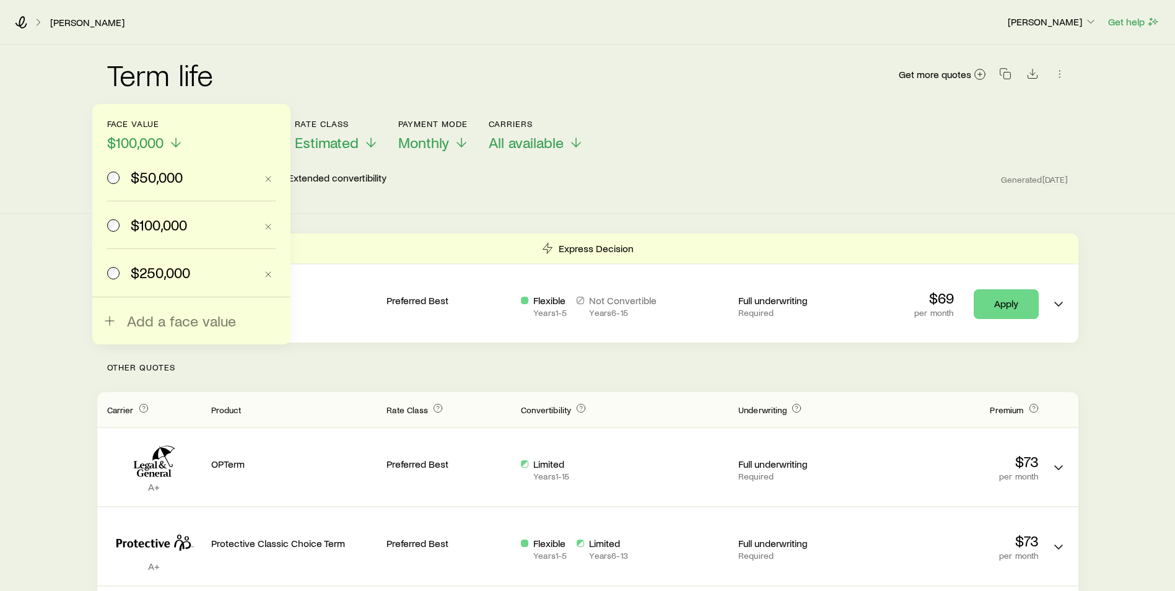
click at [187, 265] on span "$250,000" at bounding box center [160, 272] width 59 height 17
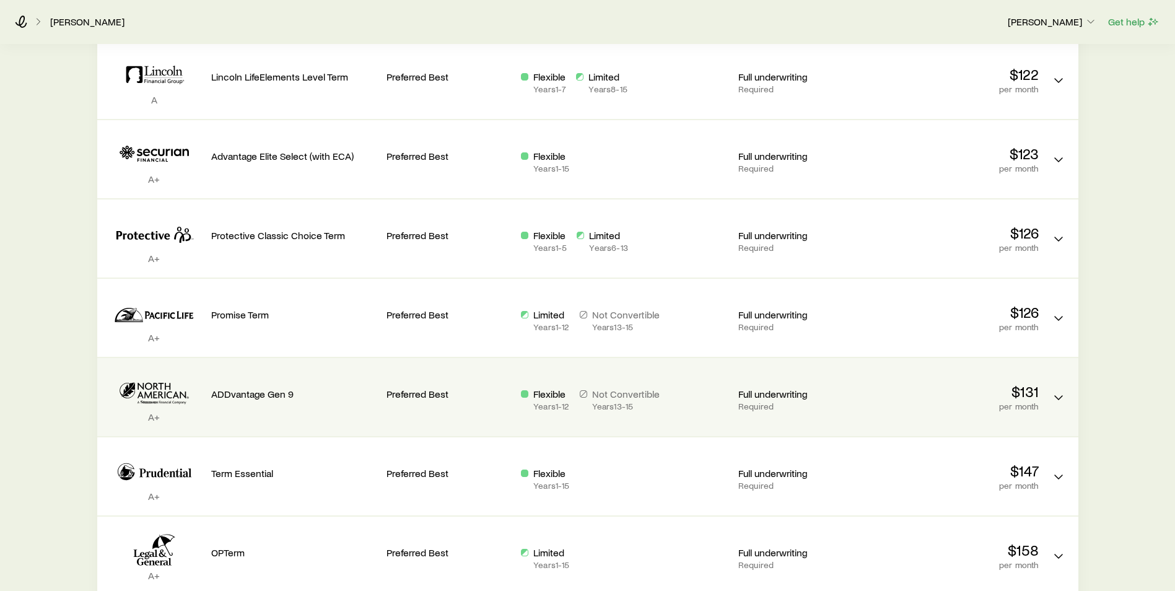
scroll to position [327, 0]
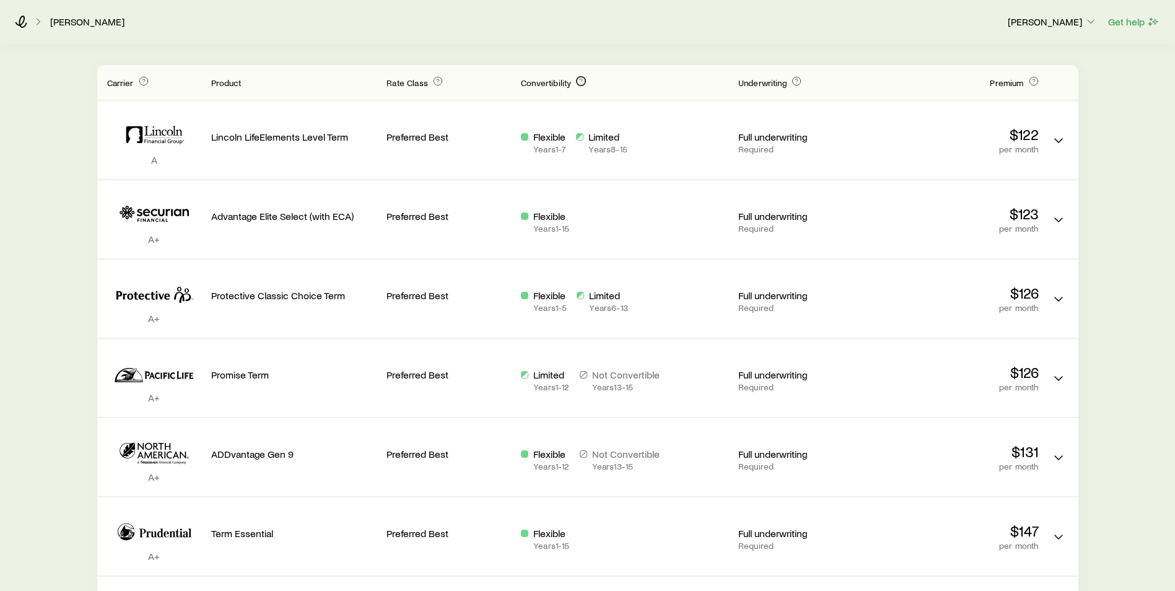
click at [579, 82] on icon "Term quotes" at bounding box center [581, 81] width 10 height 10
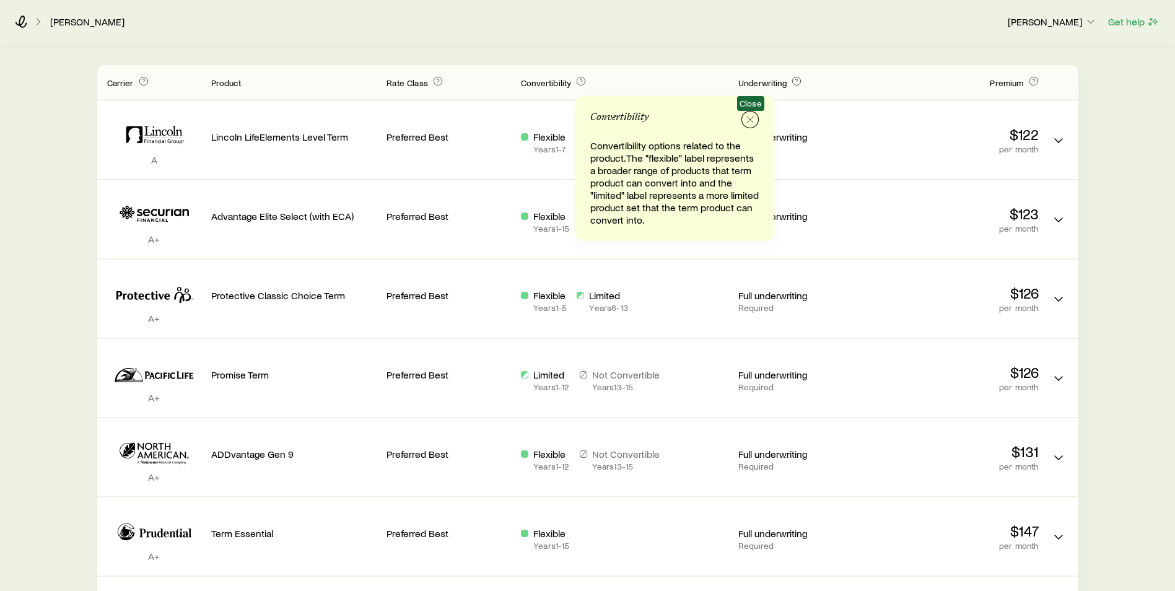
click at [756, 119] on button "button" at bounding box center [749, 119] width 17 height 17
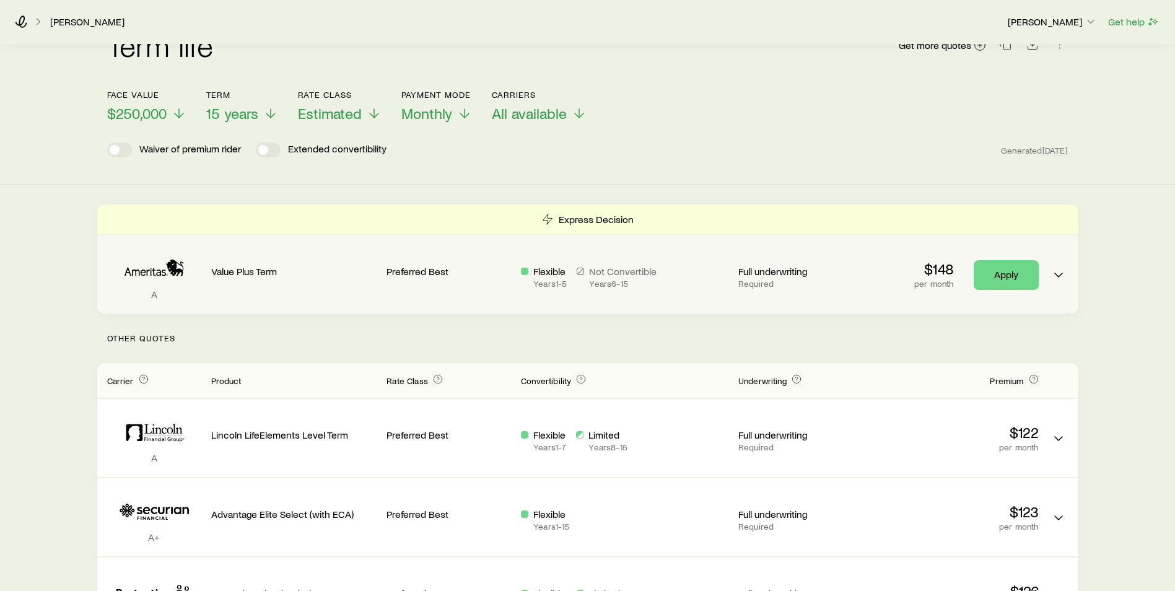
scroll to position [0, 0]
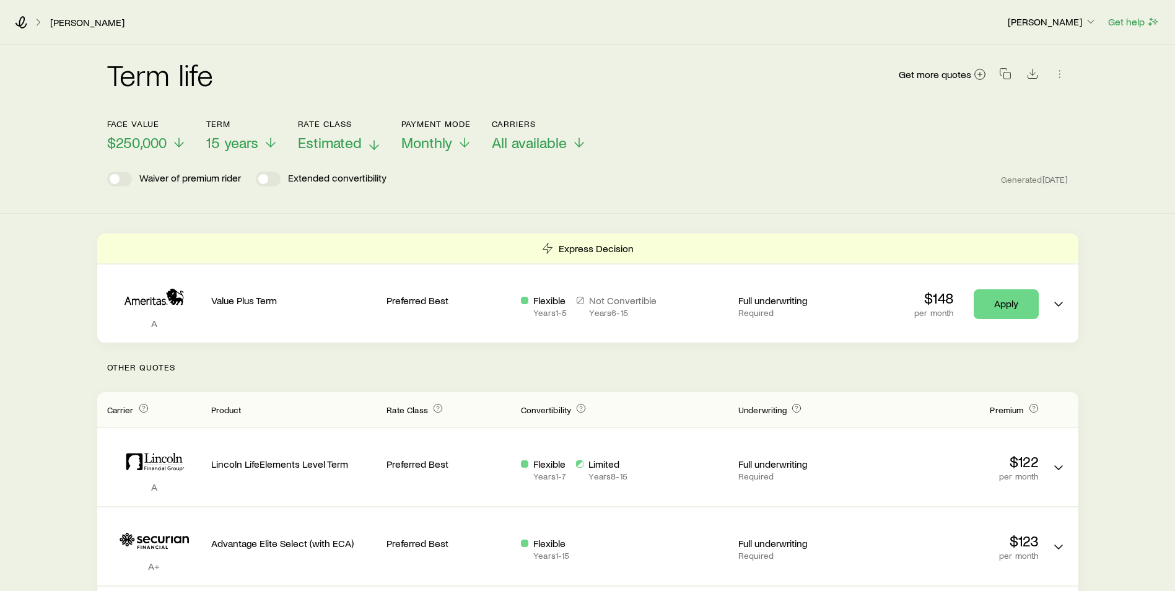
click at [323, 147] on span "Estimated" at bounding box center [330, 142] width 64 height 17
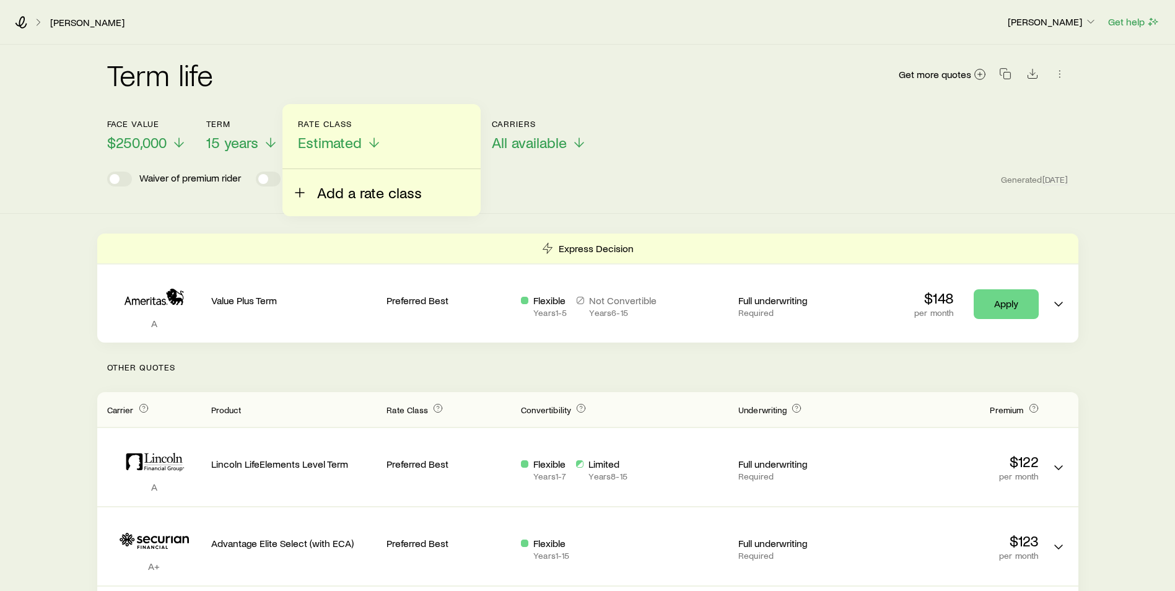
click at [345, 195] on span "Add a rate class" at bounding box center [369, 192] width 105 height 17
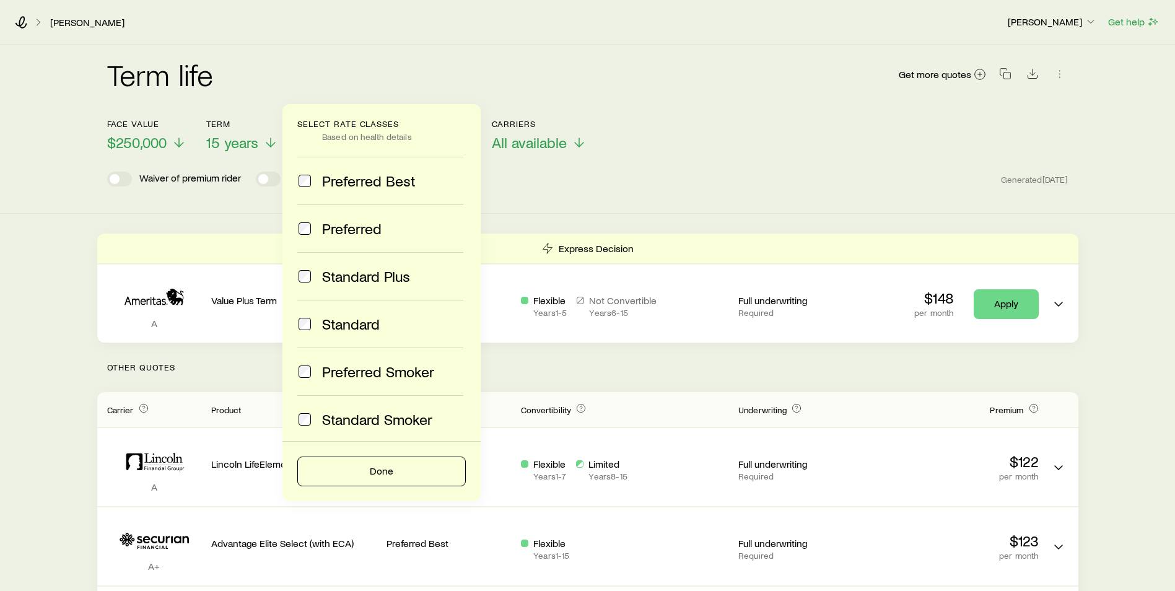
scroll to position [56, 0]
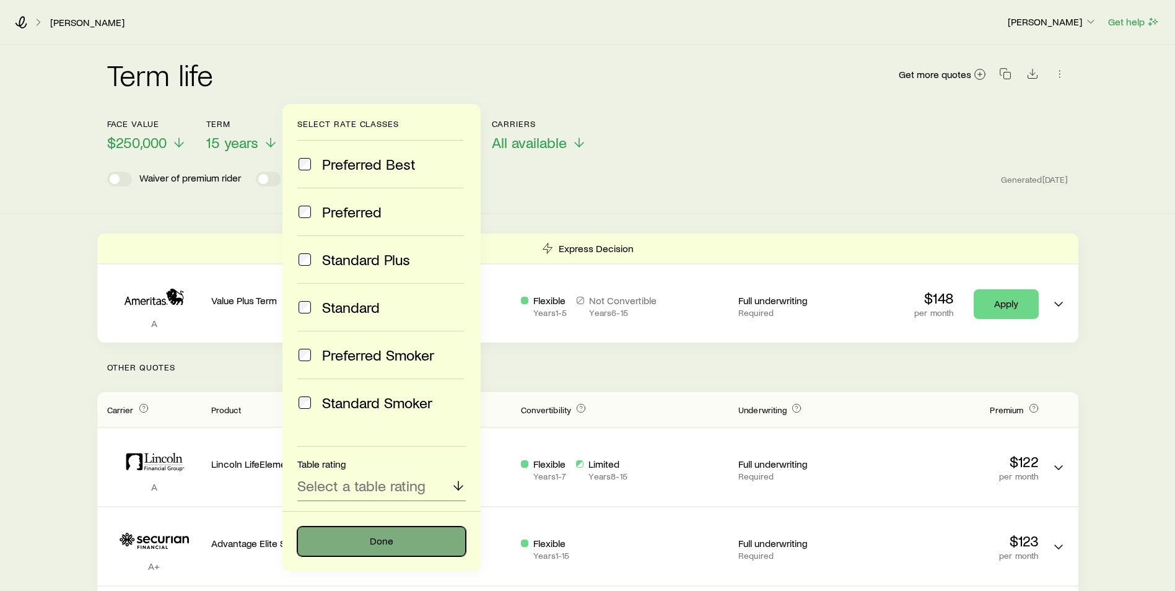
click at [363, 537] on button "Done" at bounding box center [381, 542] width 168 height 30
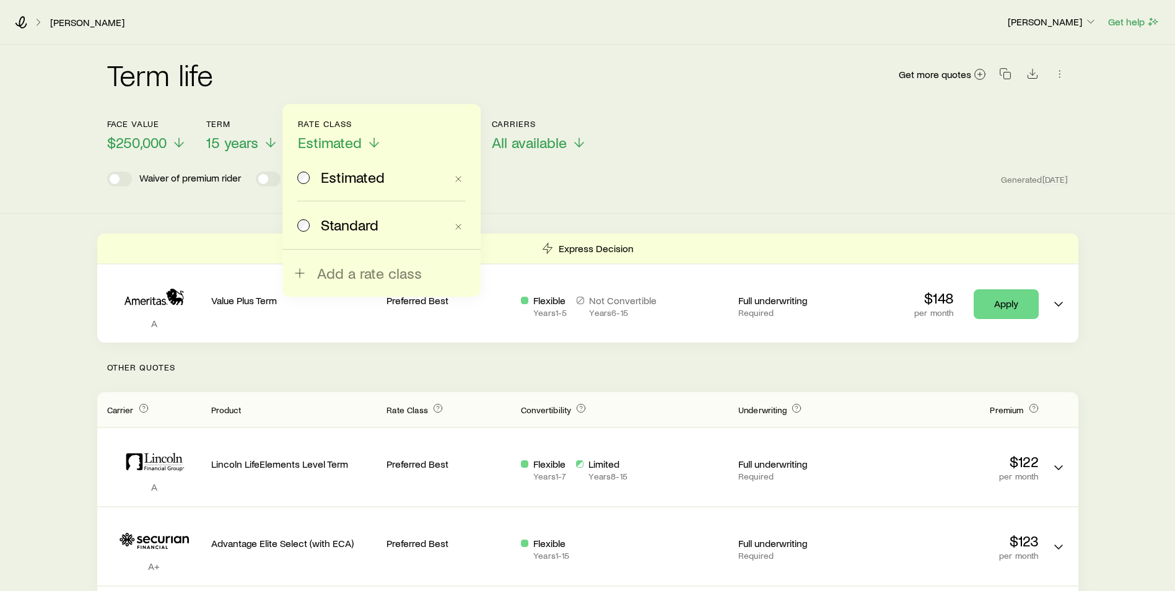
click at [297, 235] on label "Standard" at bounding box center [371, 224] width 149 height 47
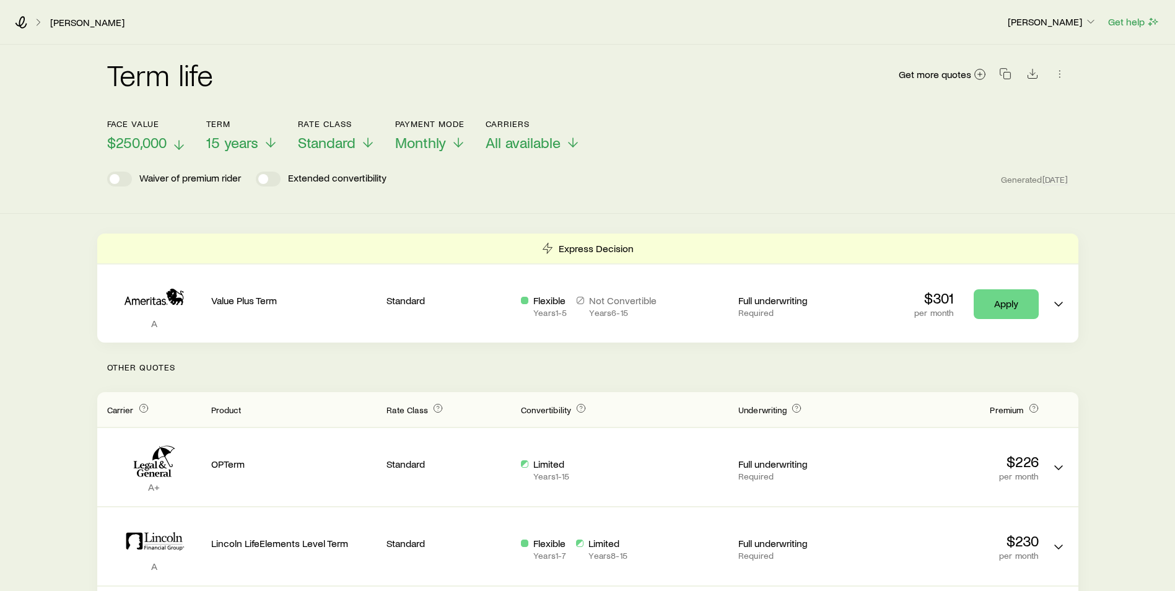
click at [148, 142] on span "$250,000" at bounding box center [136, 142] width 59 height 17
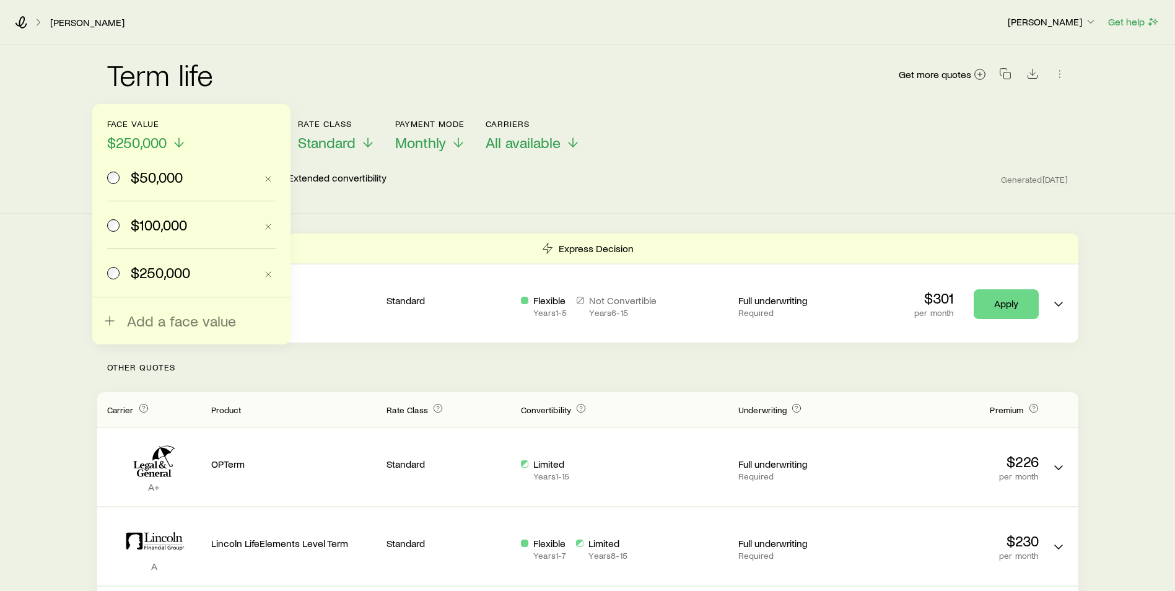
click at [134, 213] on label "$100,000" at bounding box center [181, 224] width 149 height 47
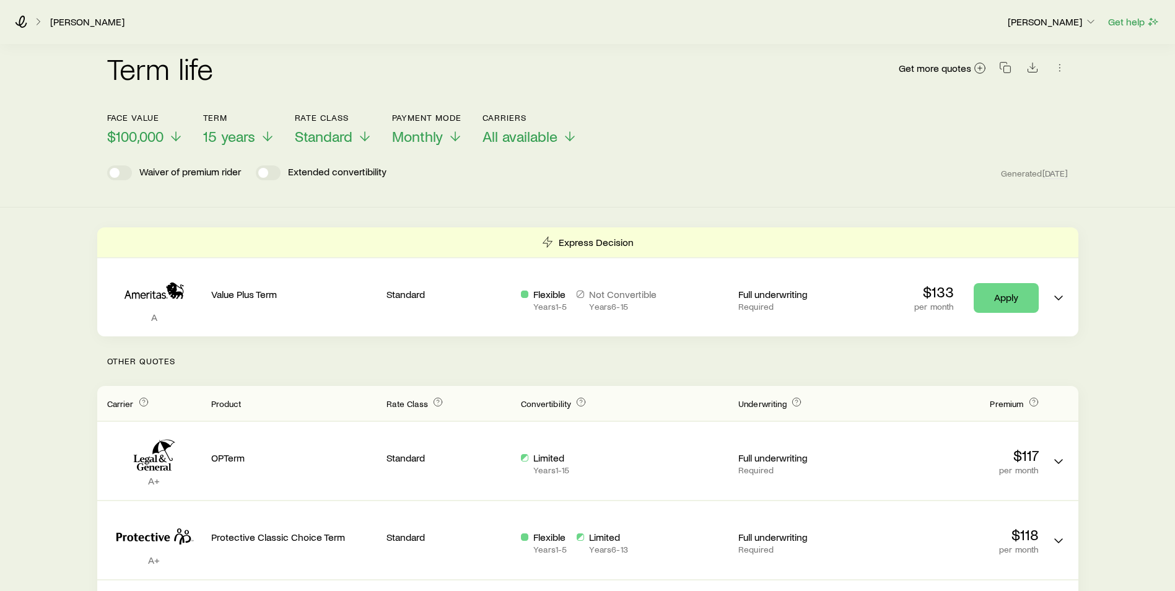
scroll to position [0, 0]
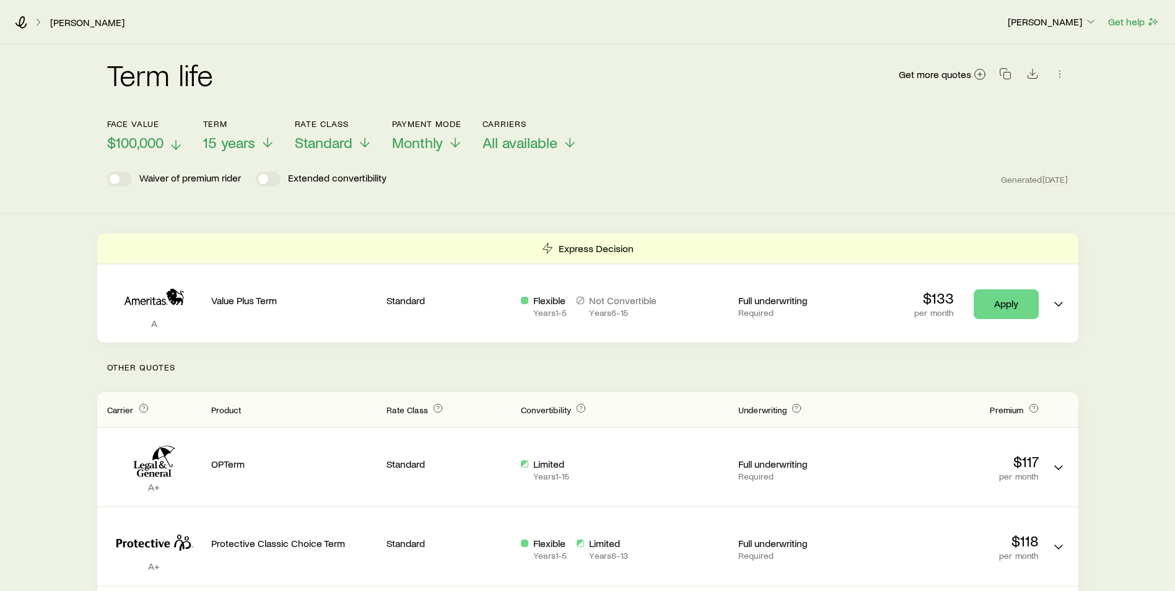
click at [133, 141] on span "$100,000" at bounding box center [135, 142] width 56 height 17
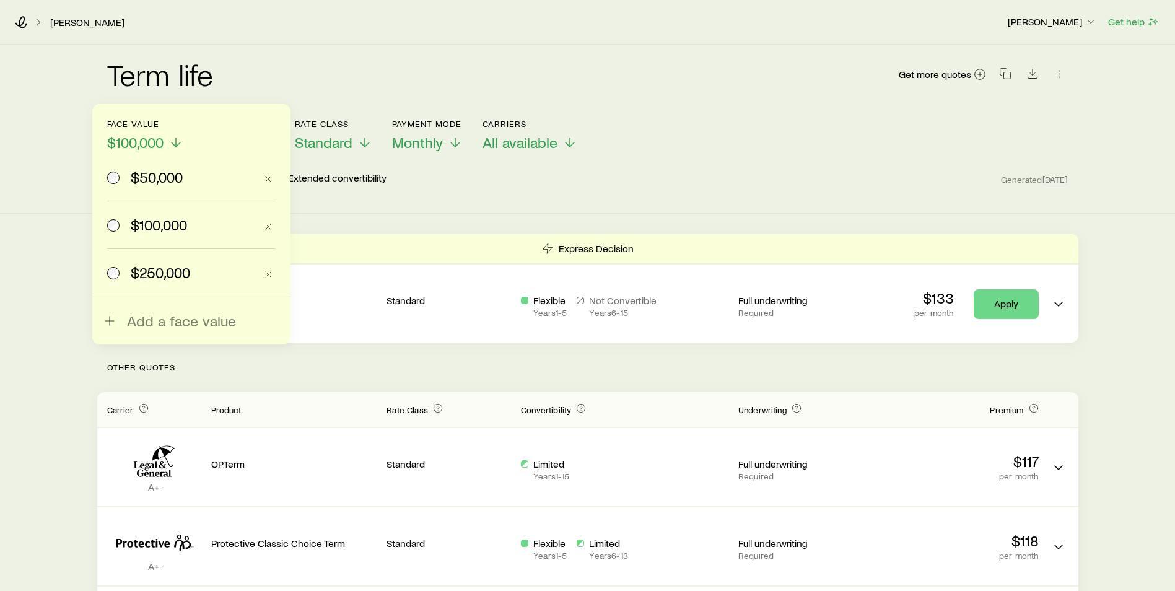
click at [151, 171] on span "$50,000" at bounding box center [157, 176] width 52 height 17
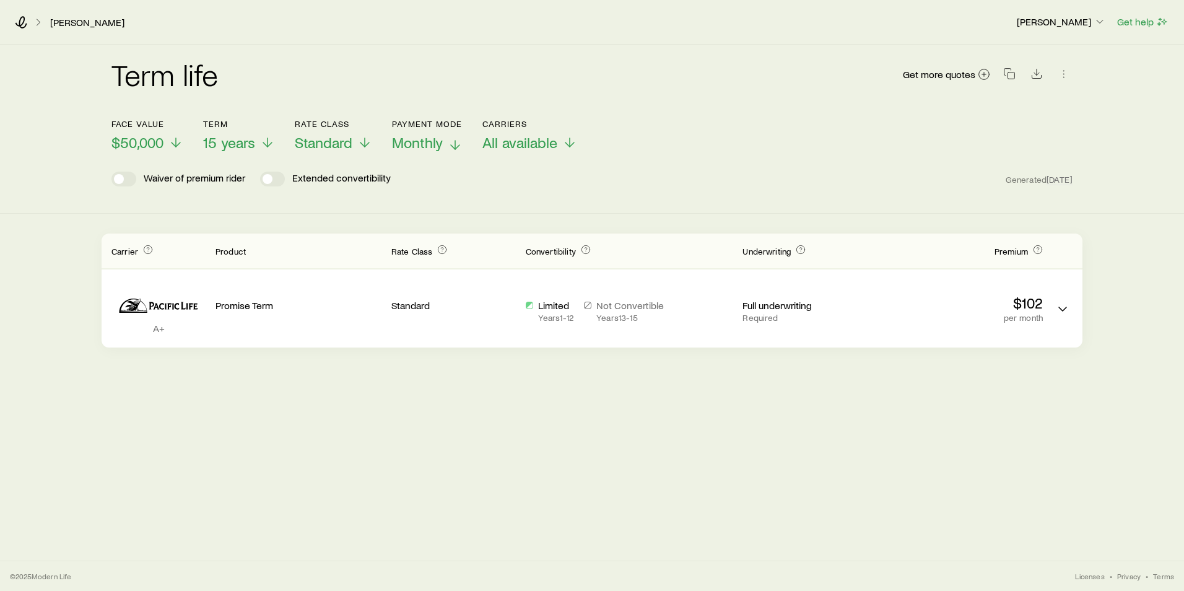
click at [435, 144] on span "Monthly" at bounding box center [417, 142] width 51 height 17
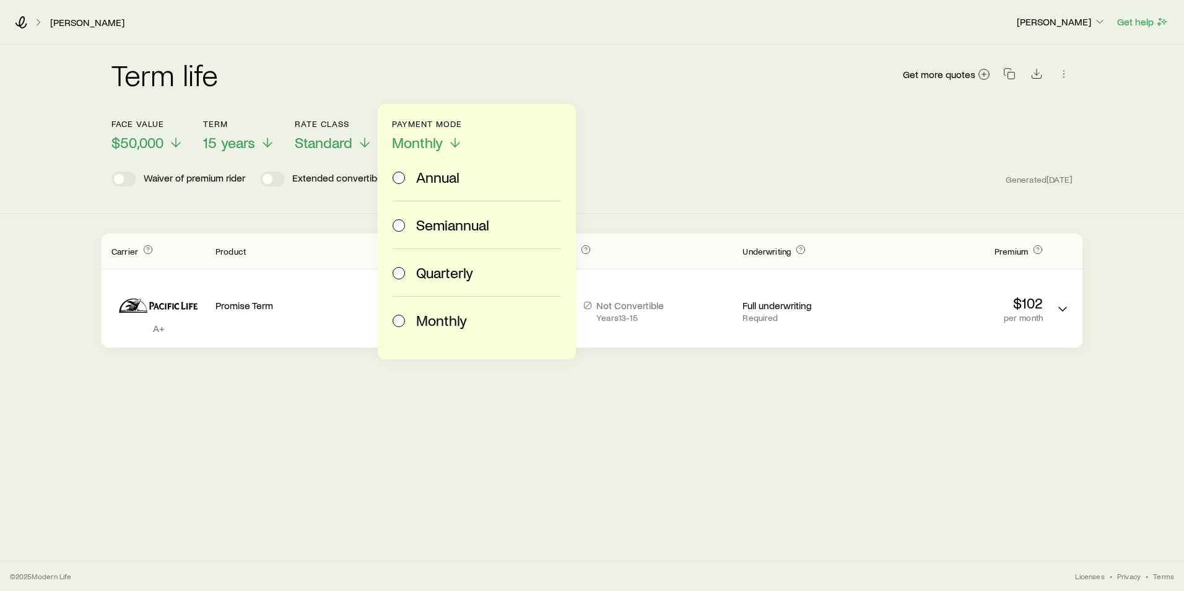
click at [844, 165] on header "Face value $50,000 Term 15 years Rate Class Standard Payment Mode Monthly Annua…" at bounding box center [592, 156] width 961 height 74
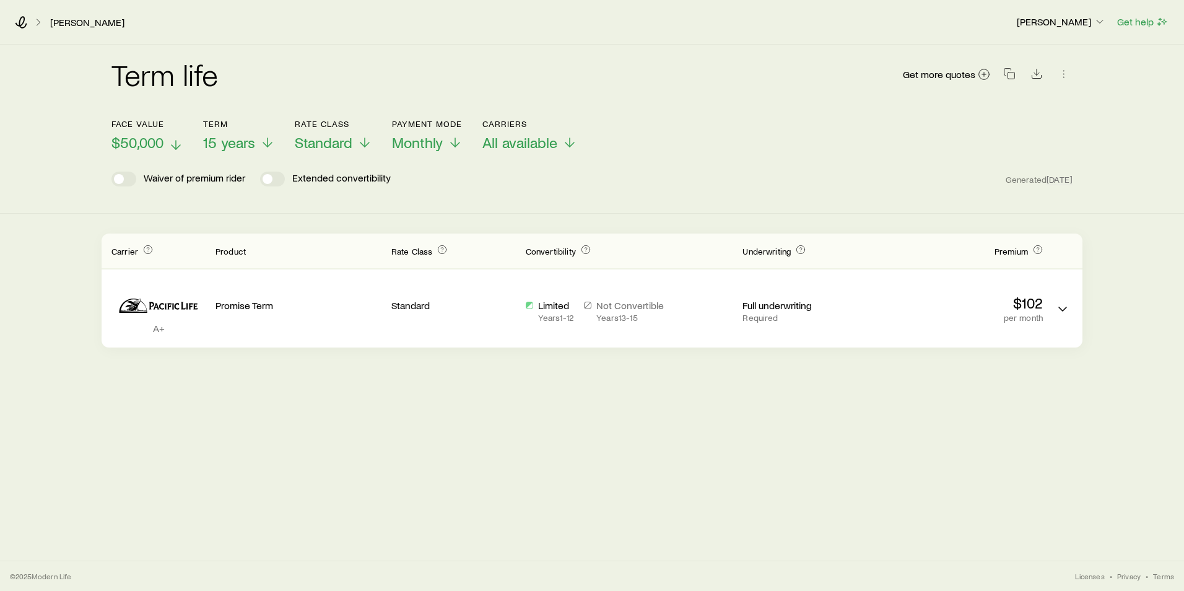
click at [153, 136] on span "$50,000" at bounding box center [138, 142] width 52 height 17
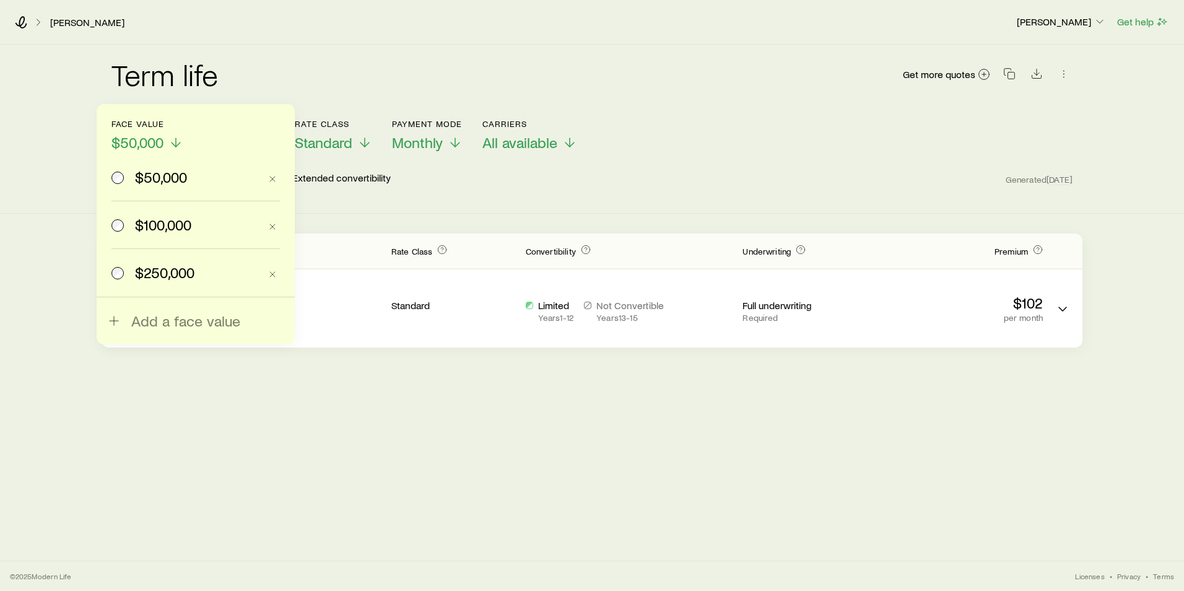
click at [155, 214] on label "$100,000" at bounding box center [186, 224] width 149 height 47
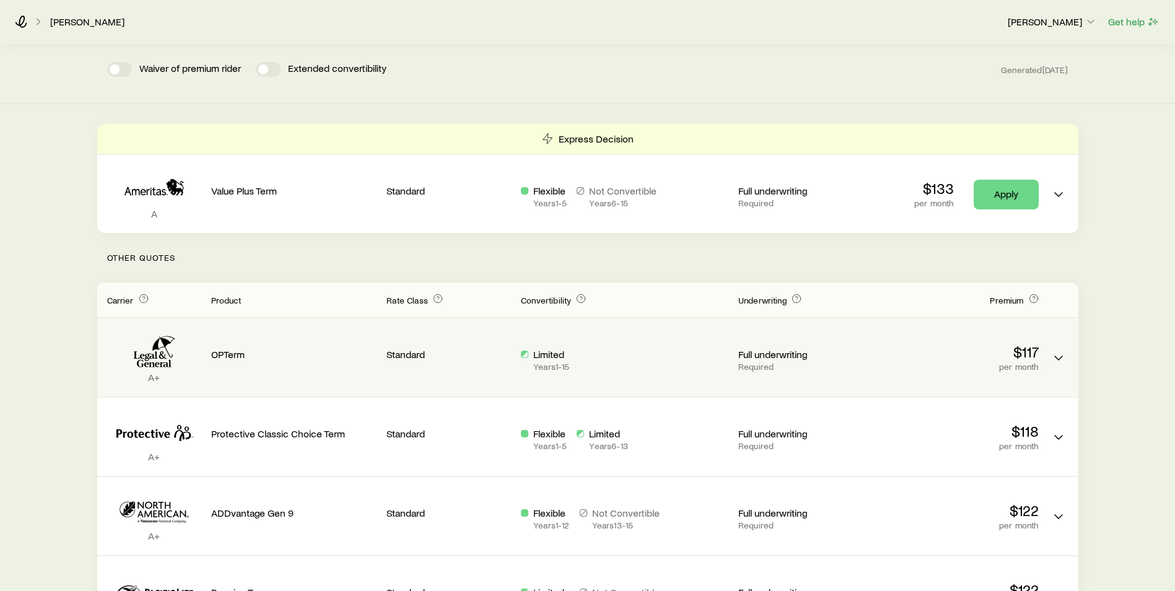
scroll to position [124, 0]
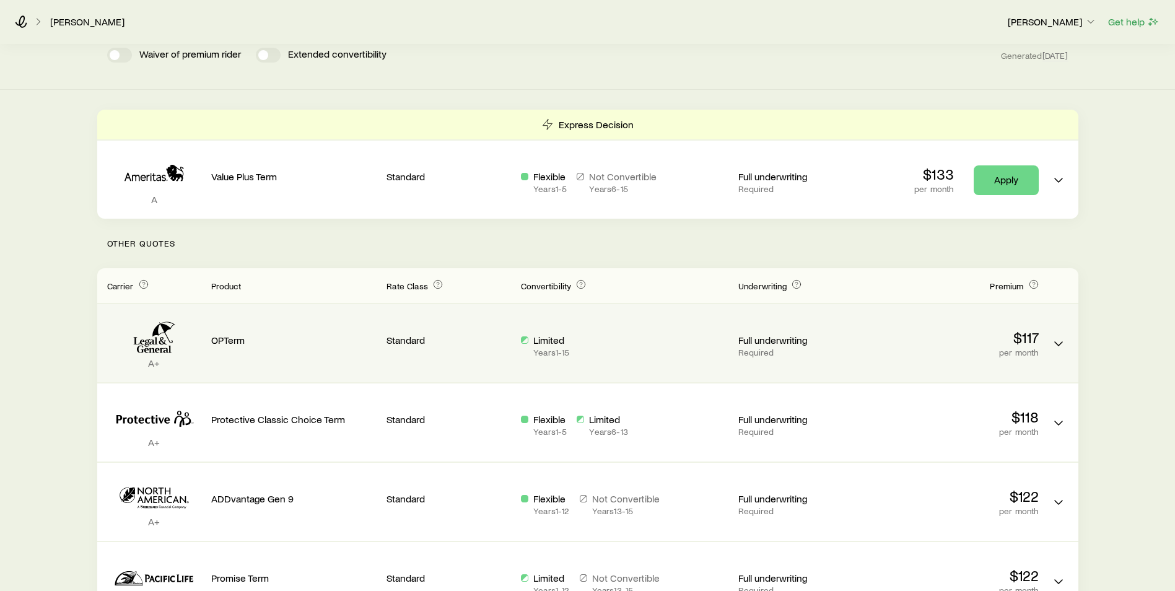
click at [1027, 344] on p "$117" at bounding box center [956, 337] width 166 height 17
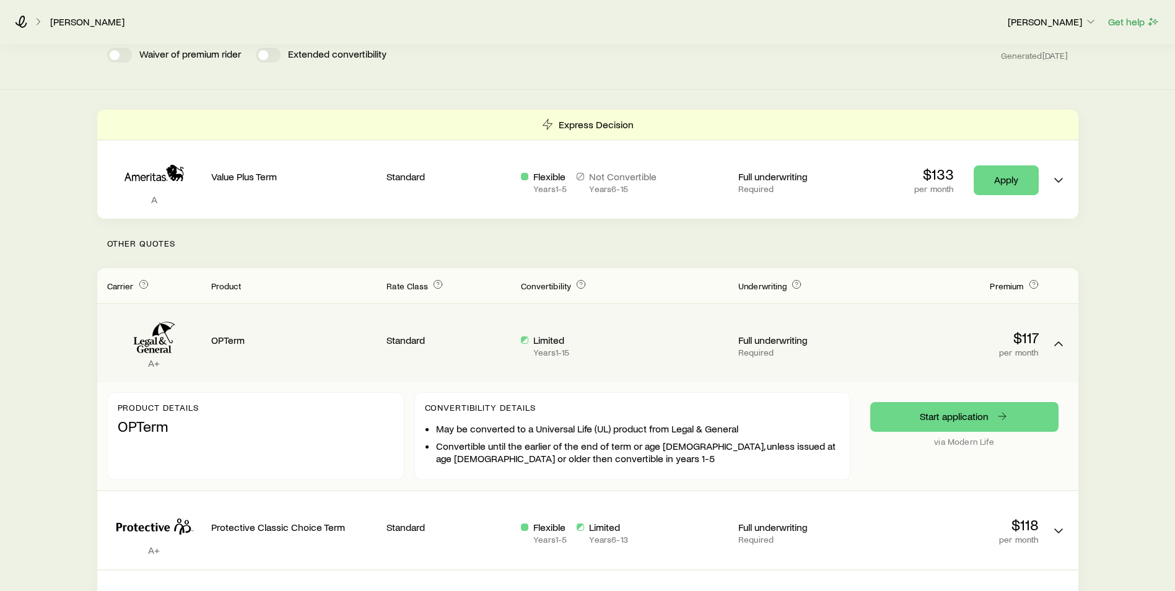
click at [1027, 344] on p "$117" at bounding box center [956, 337] width 166 height 17
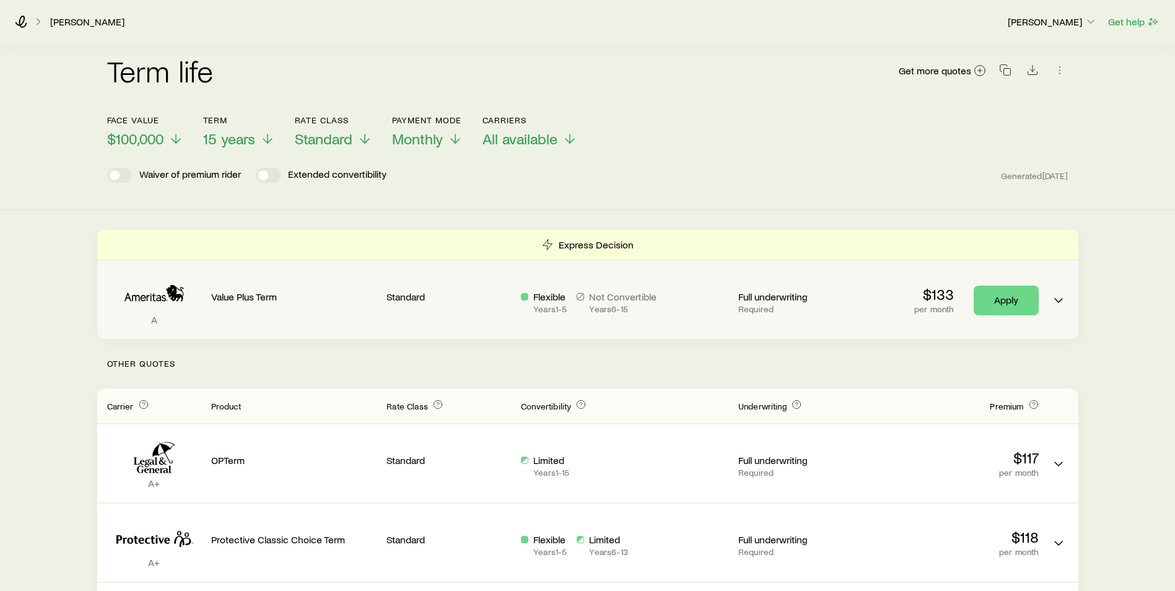
scroll to position [0, 0]
